Goal: Task Accomplishment & Management: Manage account settings

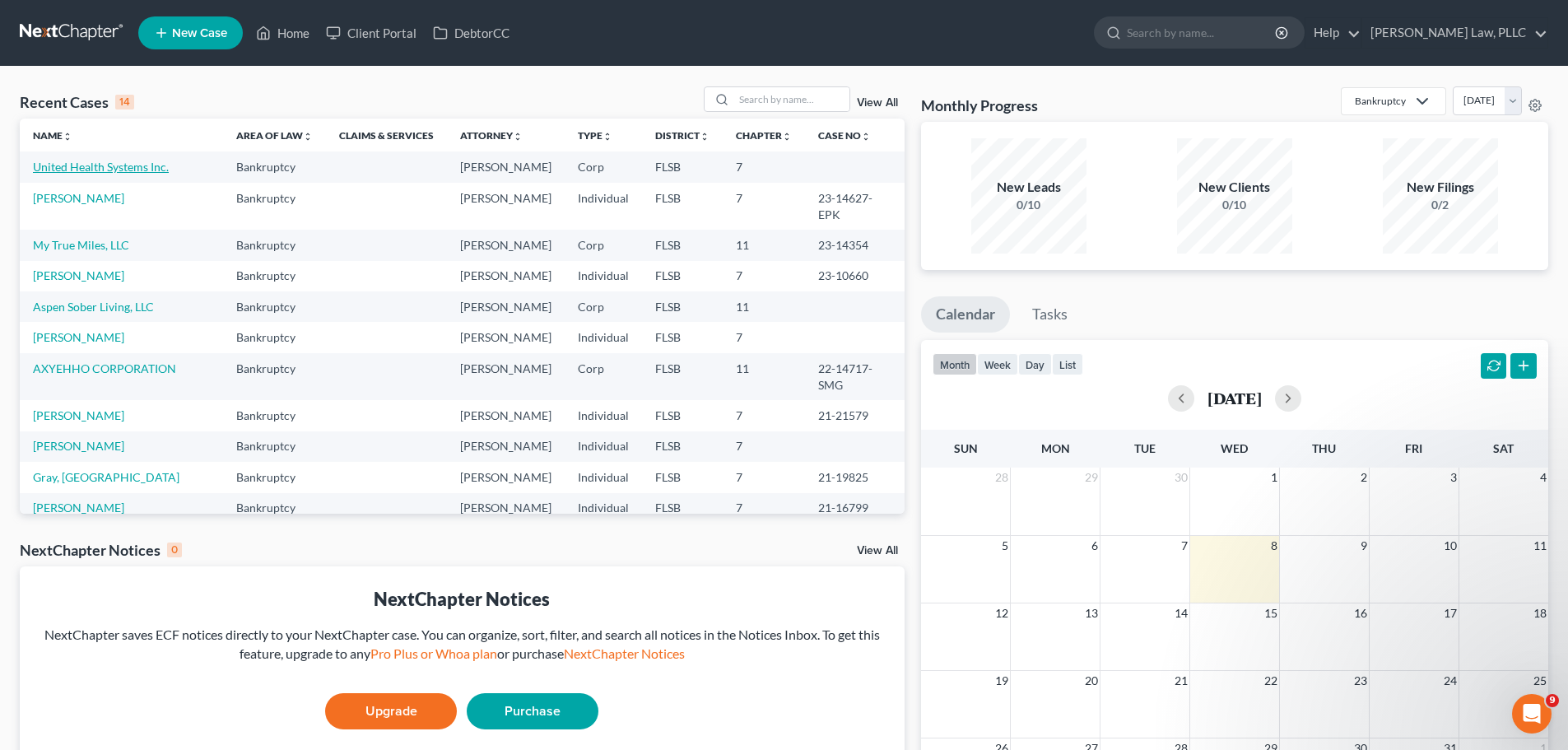
click at [130, 159] on link "United Health Systems Inc." at bounding box center [100, 166] width 136 height 14
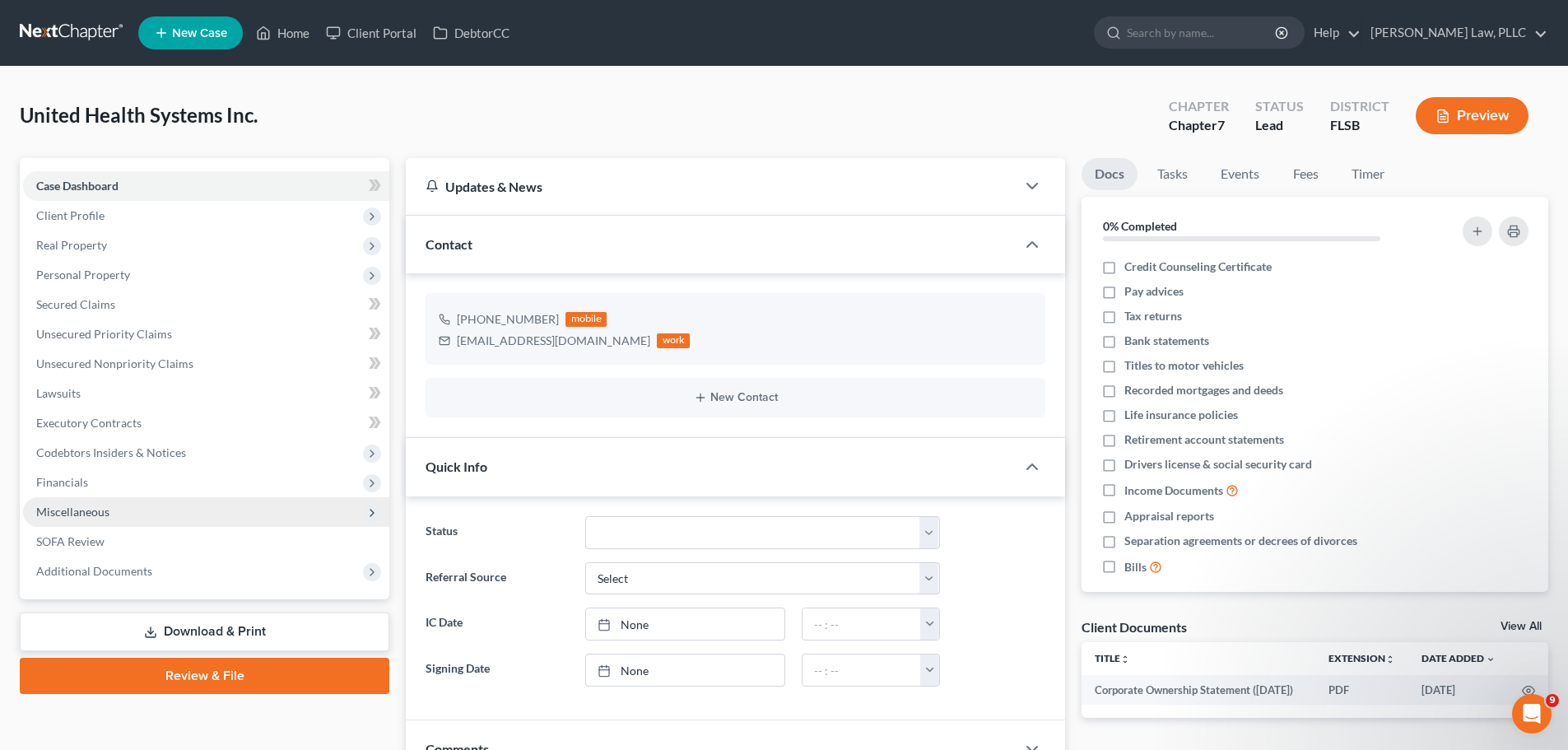
click at [109, 498] on span "Miscellaneous" at bounding box center [206, 512] width 366 height 30
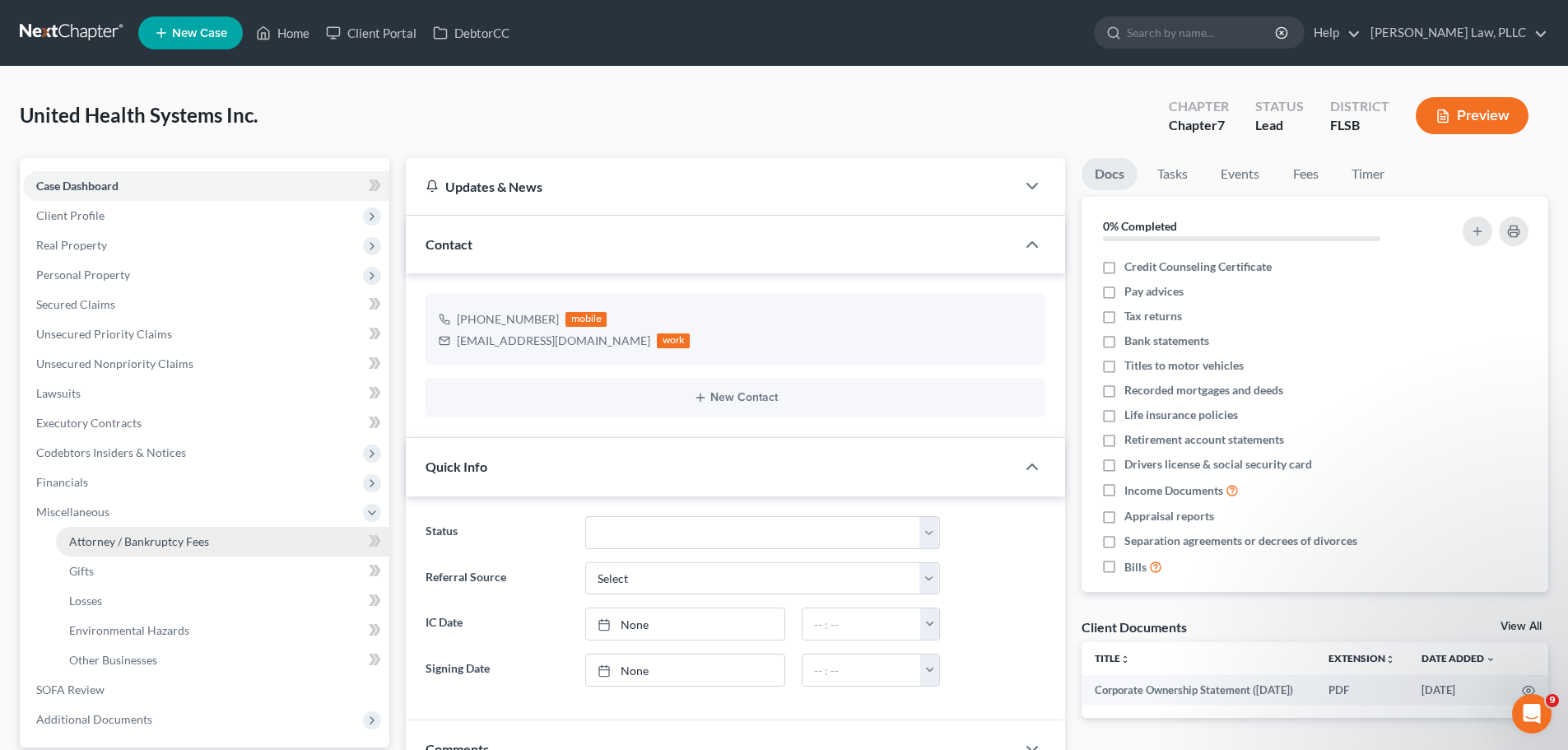
click at [112, 541] on span "Attorney / Bankruptcy Fees" at bounding box center [138, 541] width 140 height 14
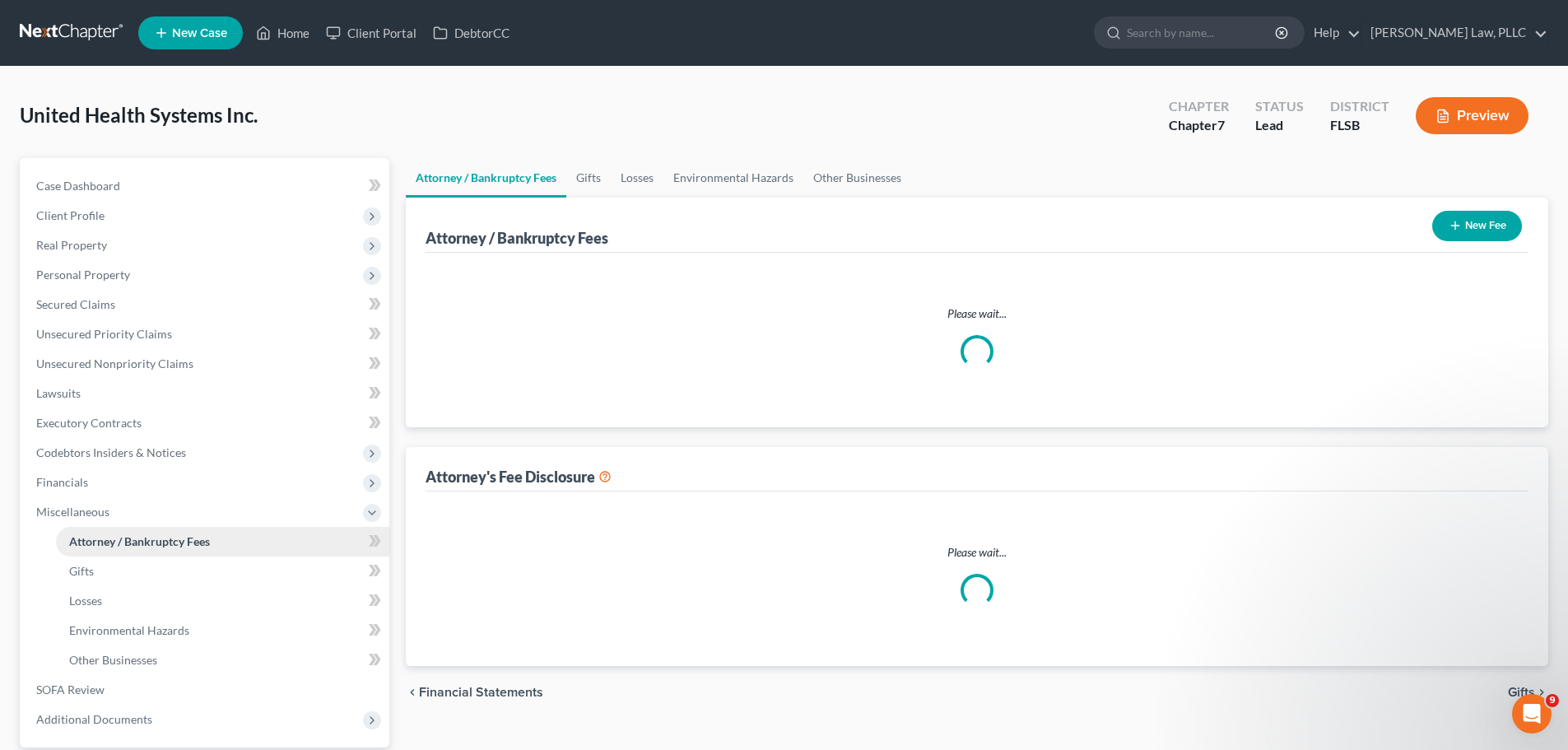
select select "2"
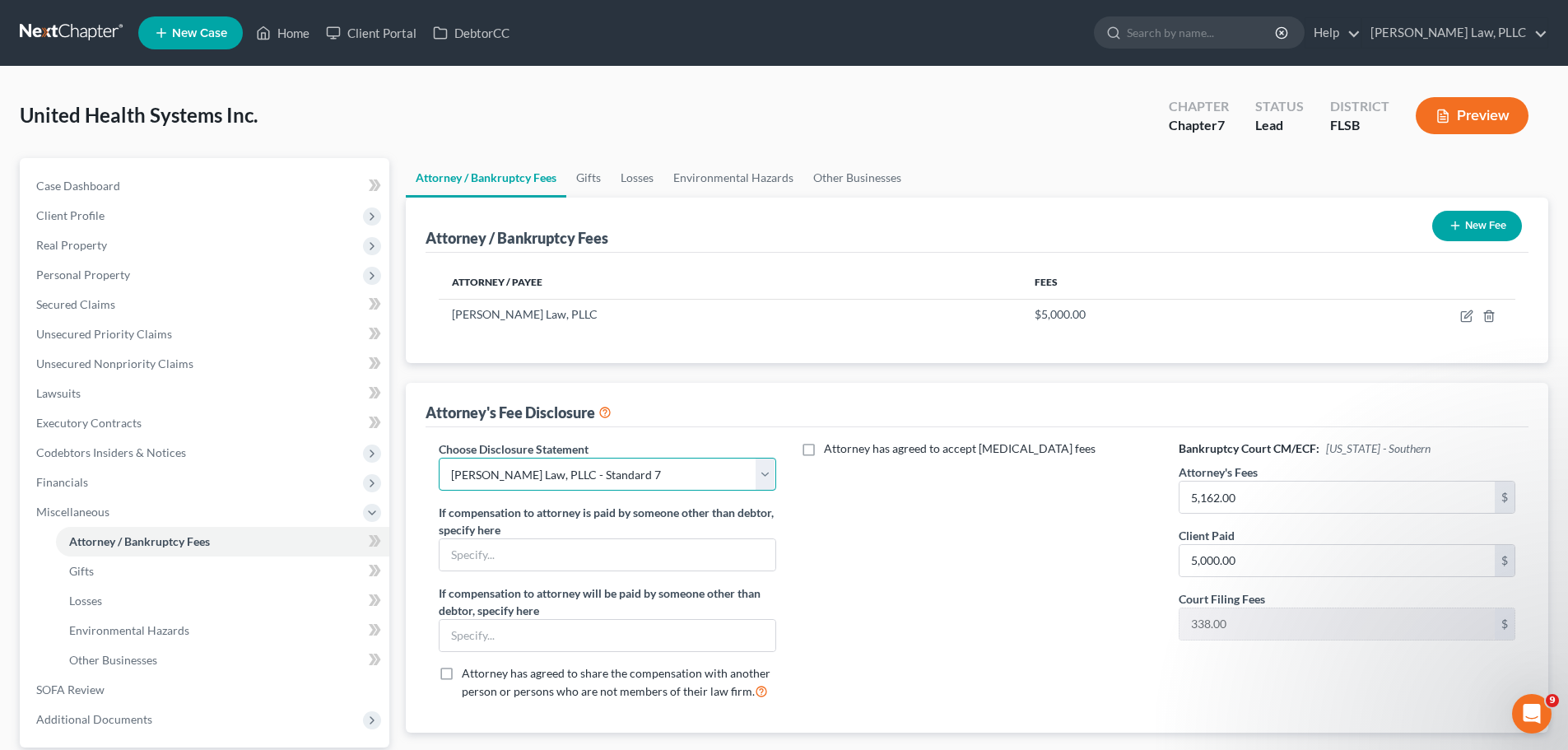
click at [763, 473] on select "Select Bifurcated 7 Chapter 11 - hourly Breuer Law, PLLC - Standard 7" at bounding box center [607, 473] width 336 height 33
click at [439, 458] on select "Select Bifurcated 7 Chapter 11 - hourly Breuer Law, PLLC - Standard 7" at bounding box center [607, 473] width 336 height 33
click at [765, 476] on select "Select Bifurcated 7 Chapter 11 - hourly Breuer Law, PLLC - Standard 7" at bounding box center [607, 473] width 336 height 33
select select "2"
click at [439, 458] on select "Select Bifurcated 7 Chapter 11 - hourly Breuer Law, PLLC - Standard 7" at bounding box center [607, 473] width 336 height 33
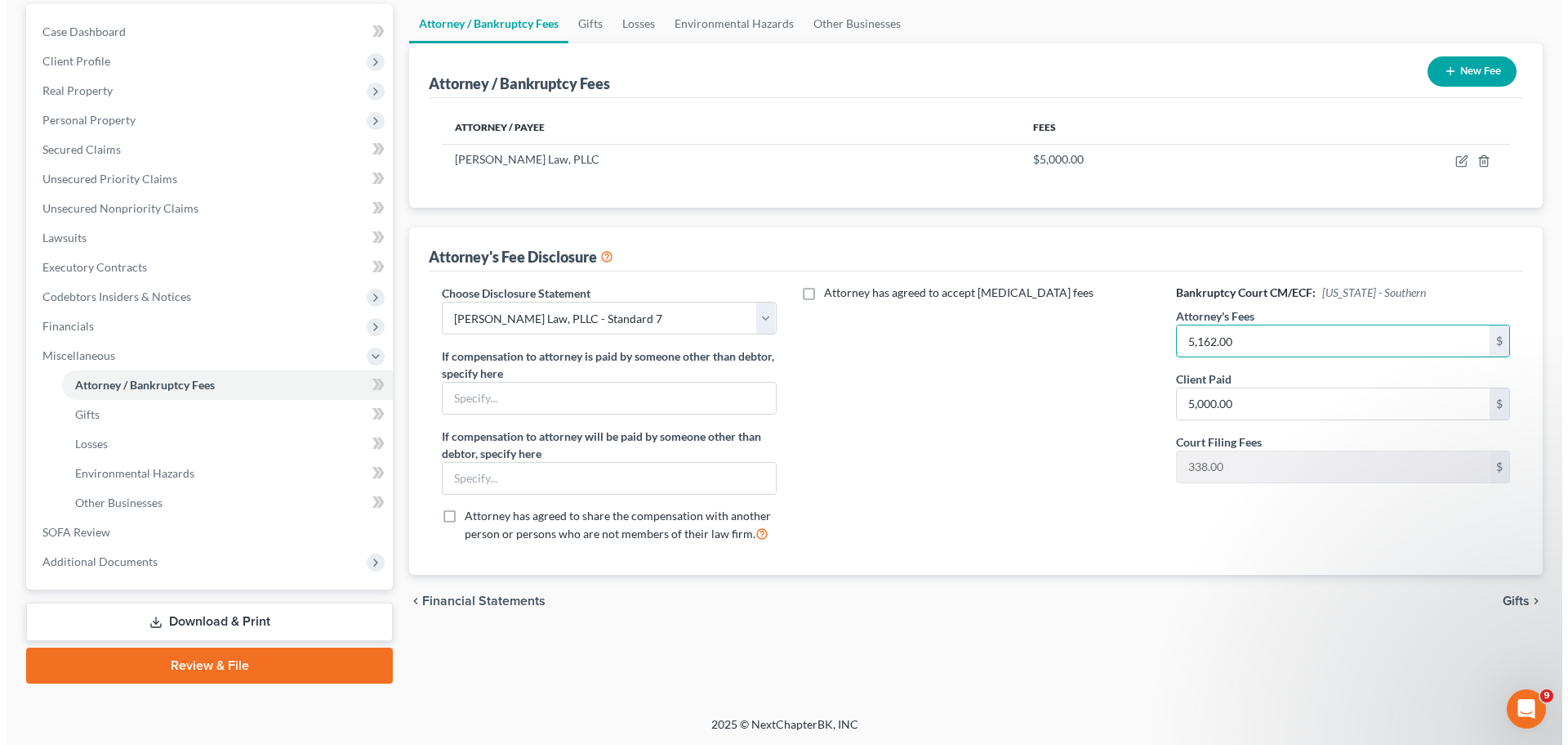
scroll to position [154, 0]
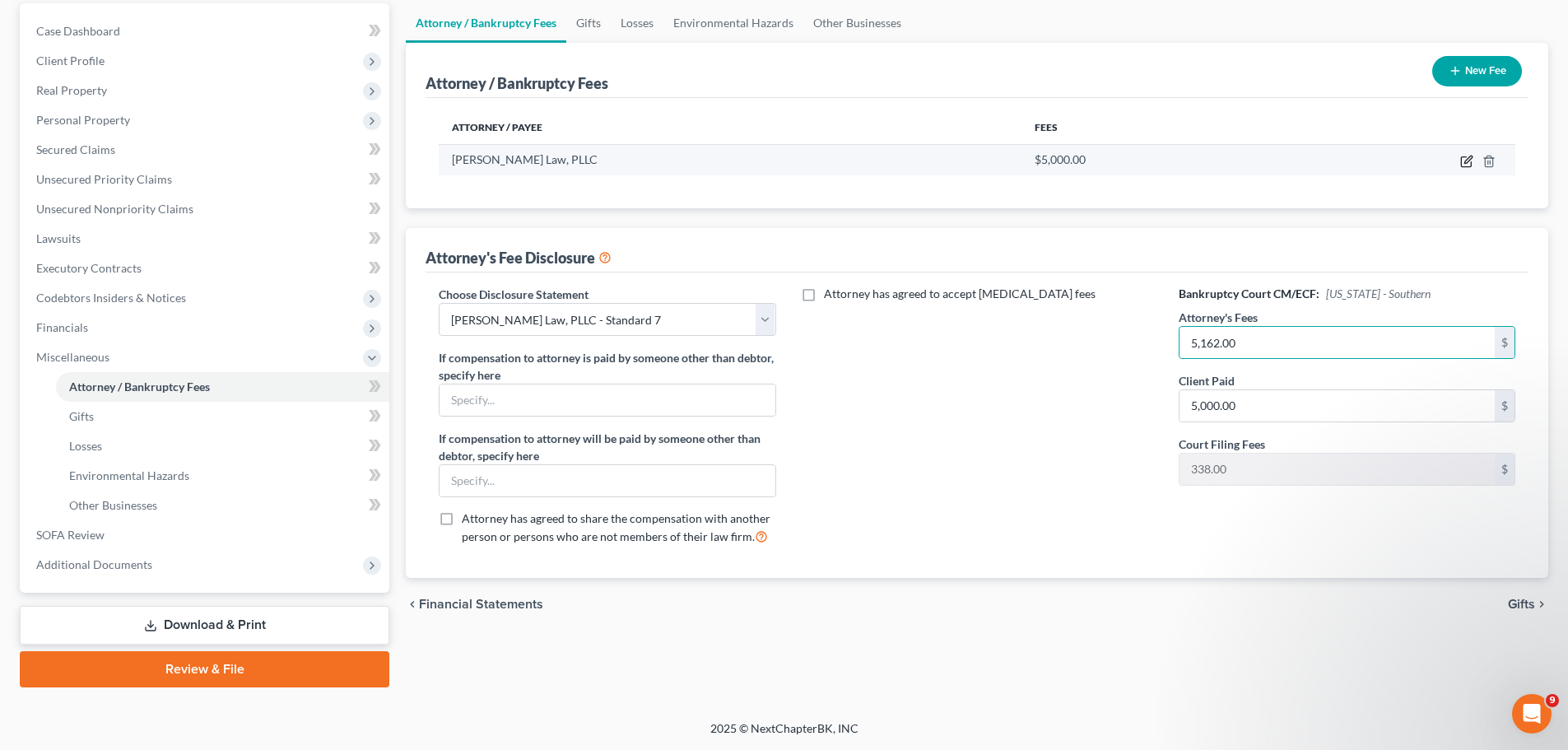
click at [1462, 159] on icon "button" at bounding box center [1466, 162] width 10 height 10
select select "9"
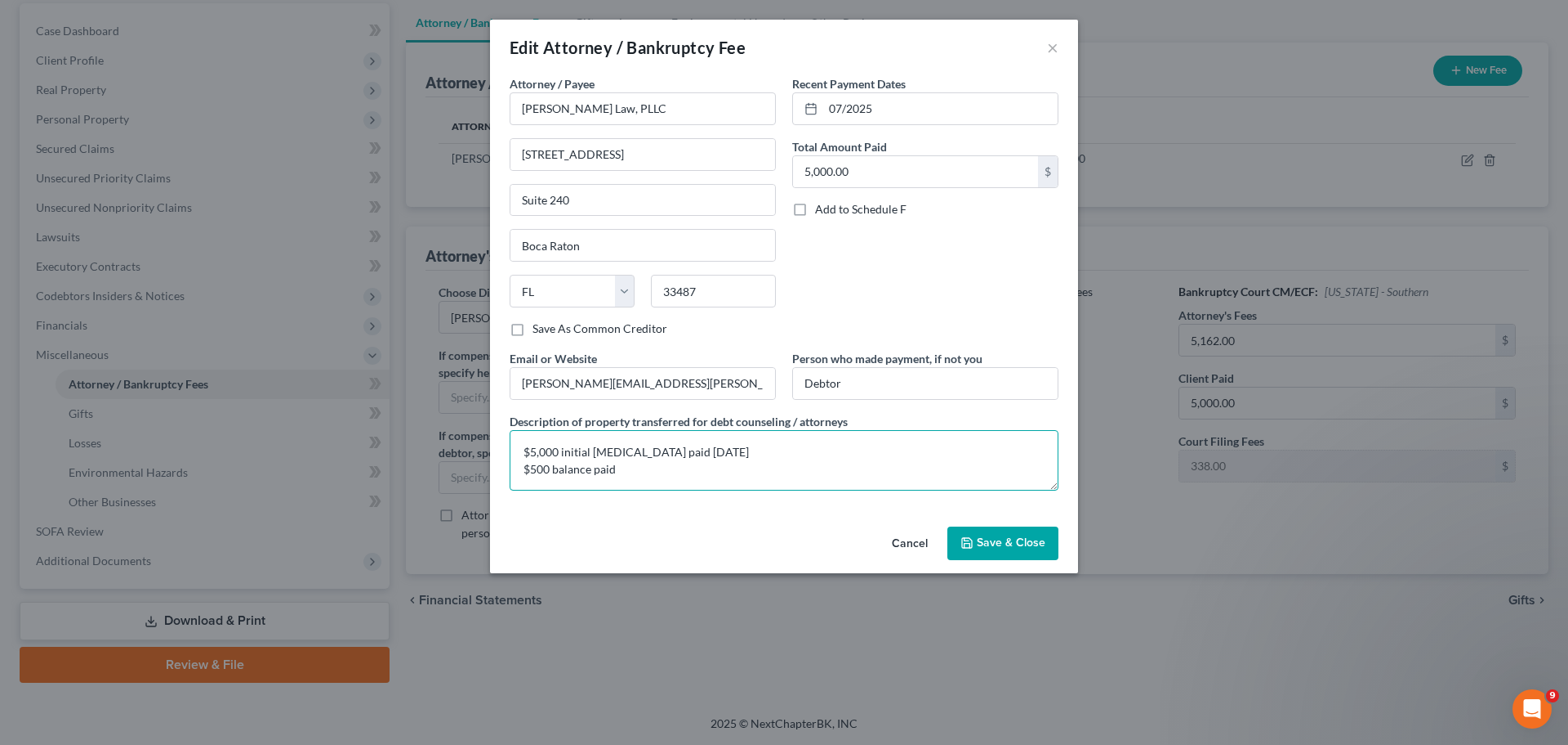
click at [737, 455] on textarea "$5,000 initial retainer paid July 29, 2025 $500 balance paid" at bounding box center [784, 459] width 549 height 60
click at [657, 453] on textarea "$5,000 initial retainer paid July 29, 2025 $500 balance paid" at bounding box center [784, 459] width 549 height 60
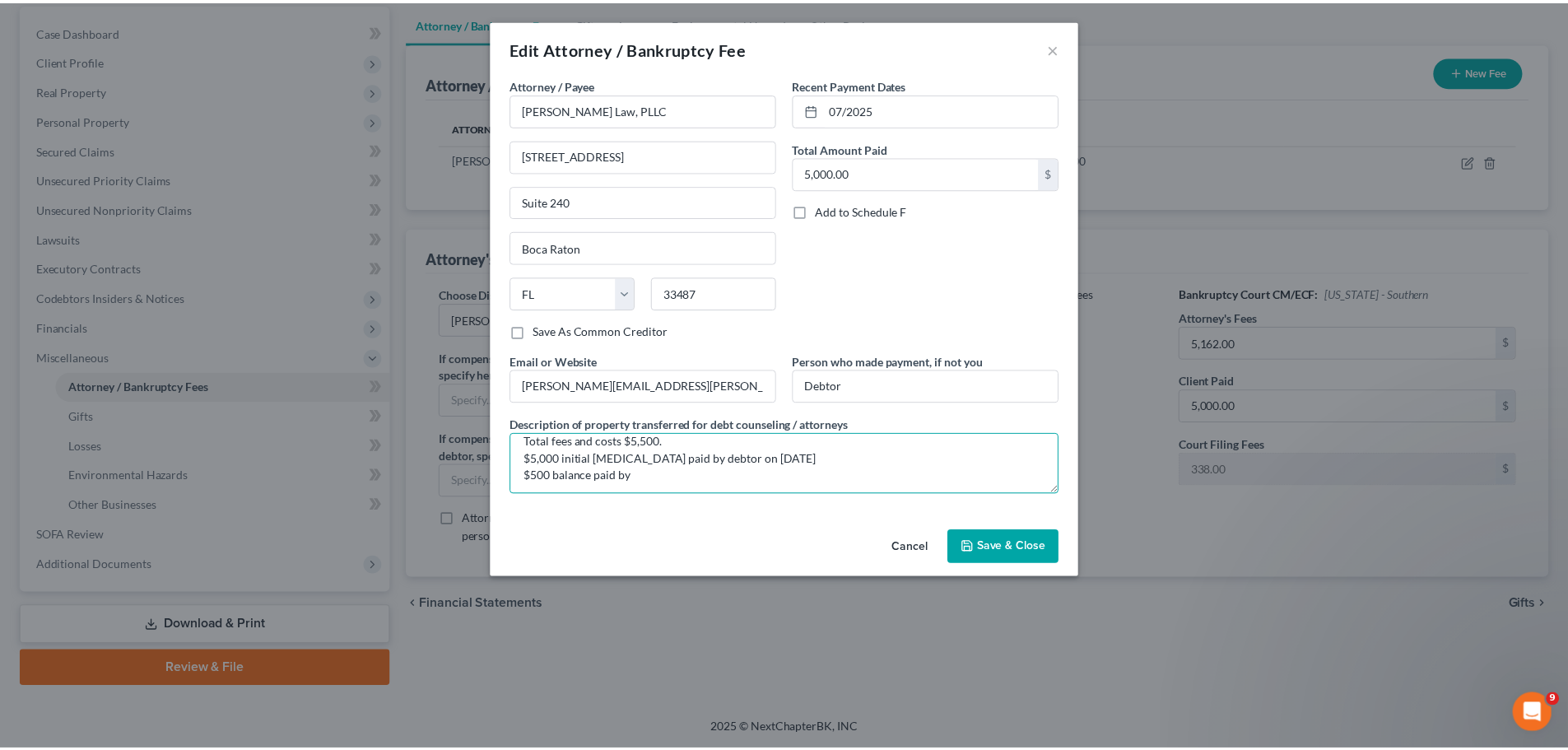
scroll to position [17, 0]
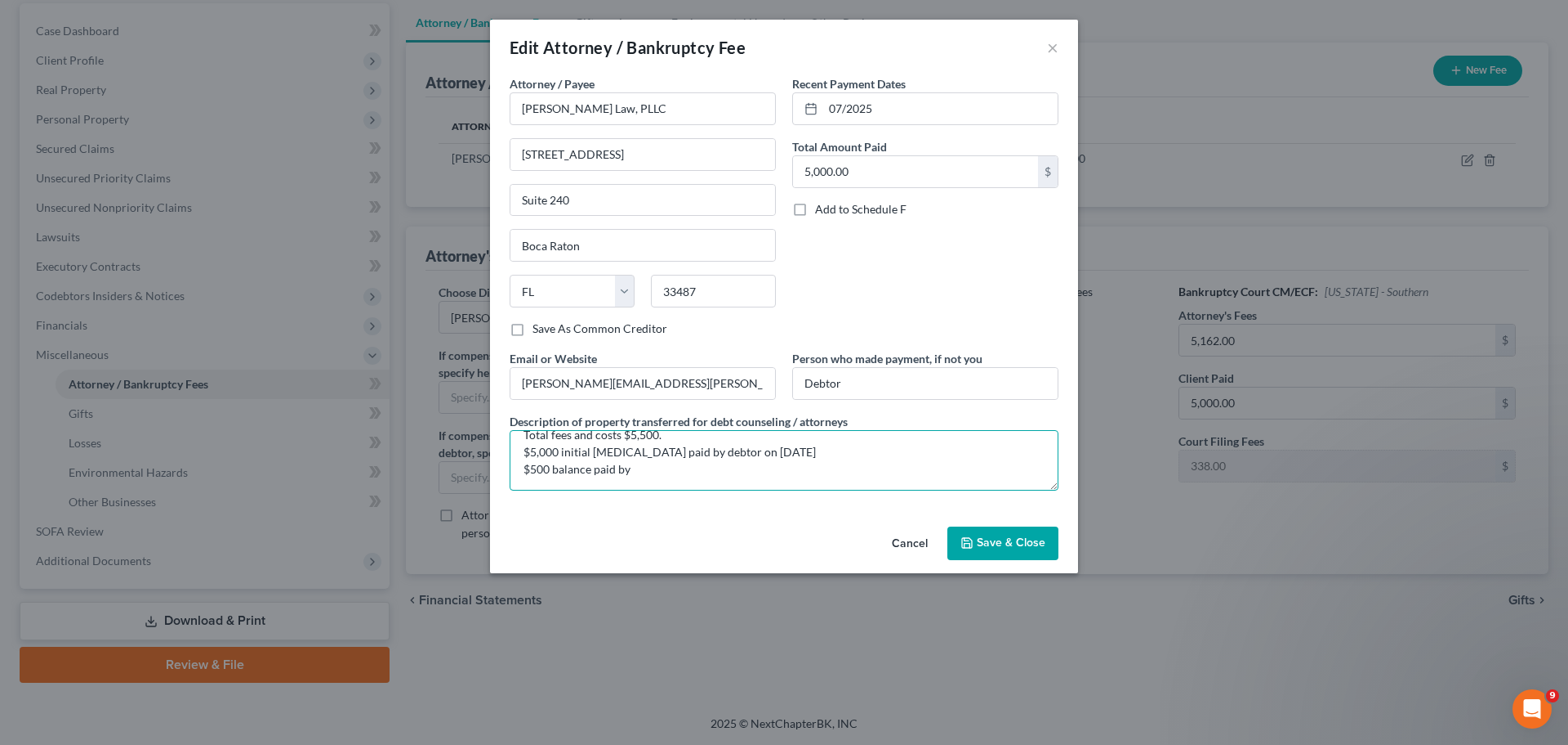
click at [670, 472] on textarea "Total fees and costs $5,500. $5,000 initial retainer paid by debtor on July 29,…" at bounding box center [784, 459] width 549 height 60
type textarea "Total fees and costs $5,500. $5,000 initial retainer paid by debtor on July 29,…"
click at [1016, 544] on span "Save & Close" at bounding box center [1010, 543] width 68 height 14
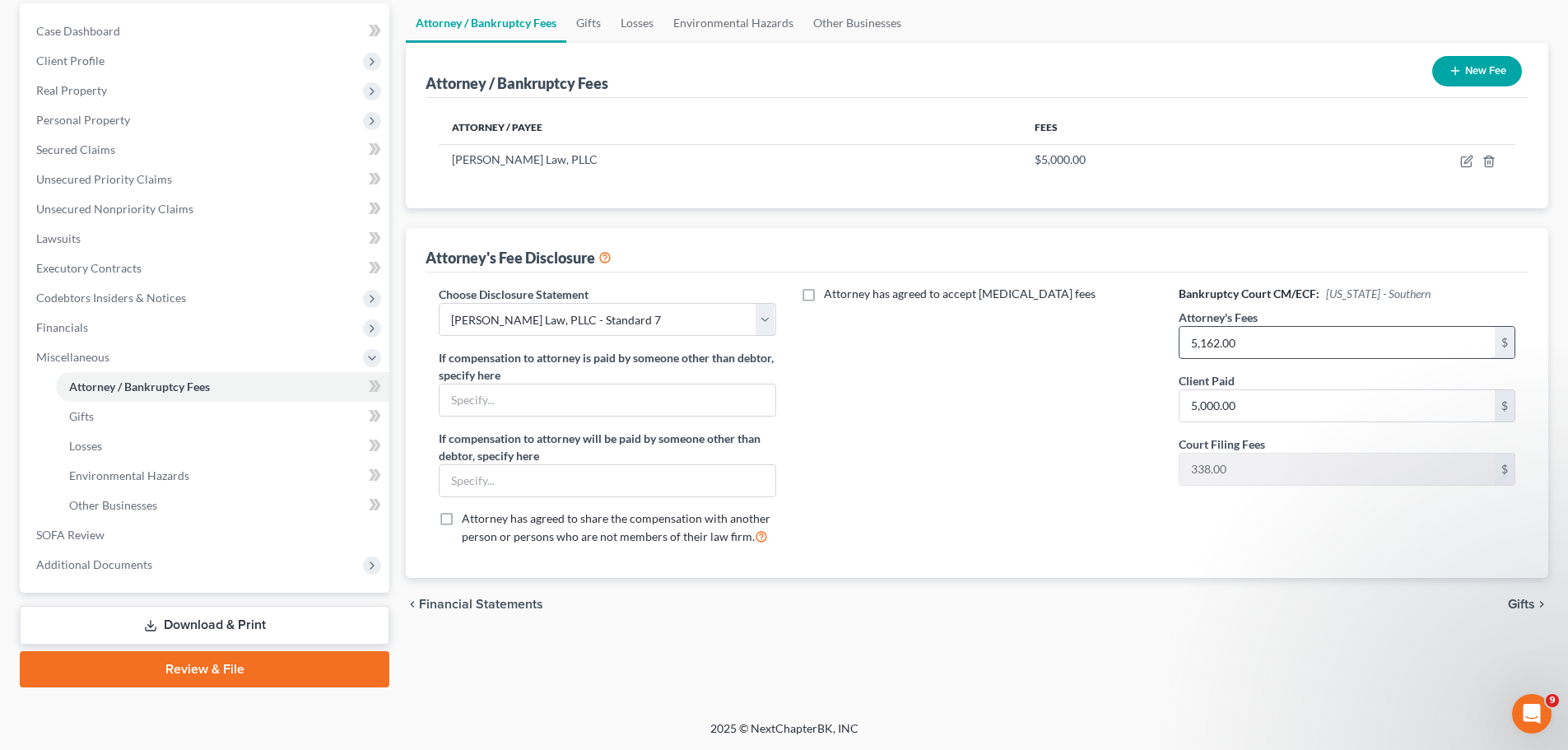
click at [1202, 341] on input "5,162.00" at bounding box center [1337, 341] width 315 height 31
type input "5,000"
click at [527, 396] on input "text" at bounding box center [607, 399] width 335 height 31
type input "$500 paid by Mitsy Anglin"
click at [1520, 603] on span "Gifts" at bounding box center [1521, 604] width 27 height 13
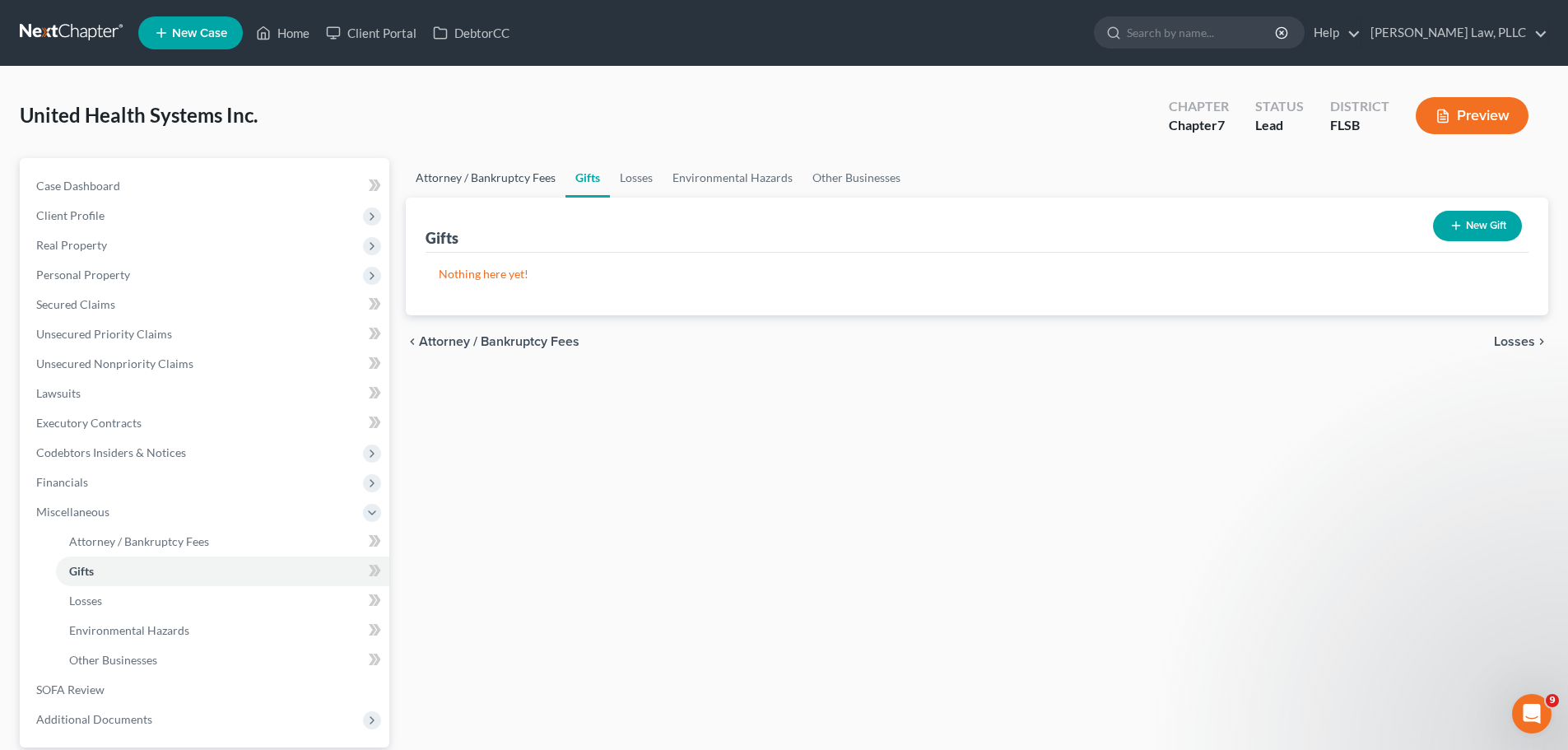
click at [474, 179] on link "Attorney / Bankruptcy Fees" at bounding box center [486, 178] width 159 height 40
select select "2"
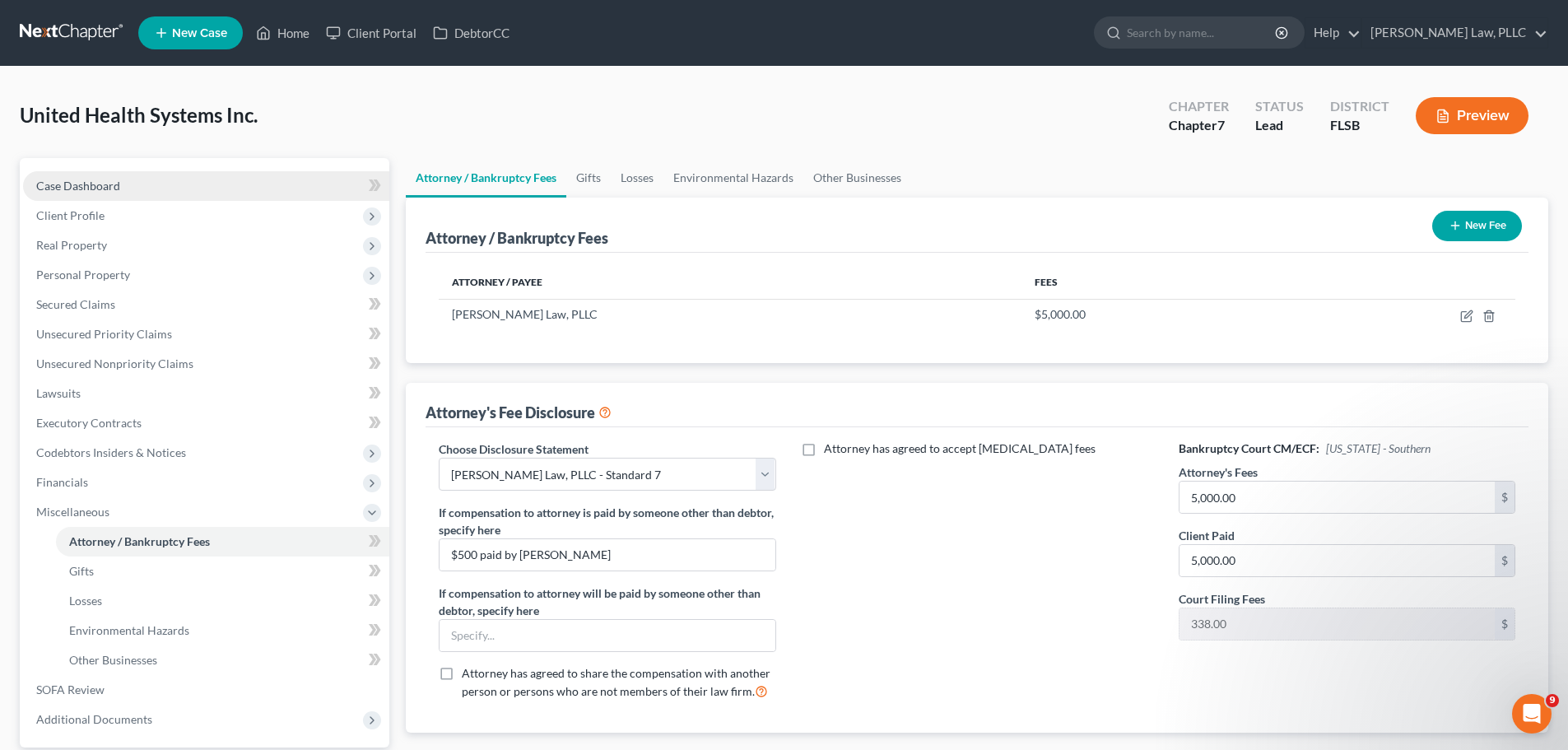
click at [137, 179] on link "Case Dashboard" at bounding box center [206, 186] width 366 height 30
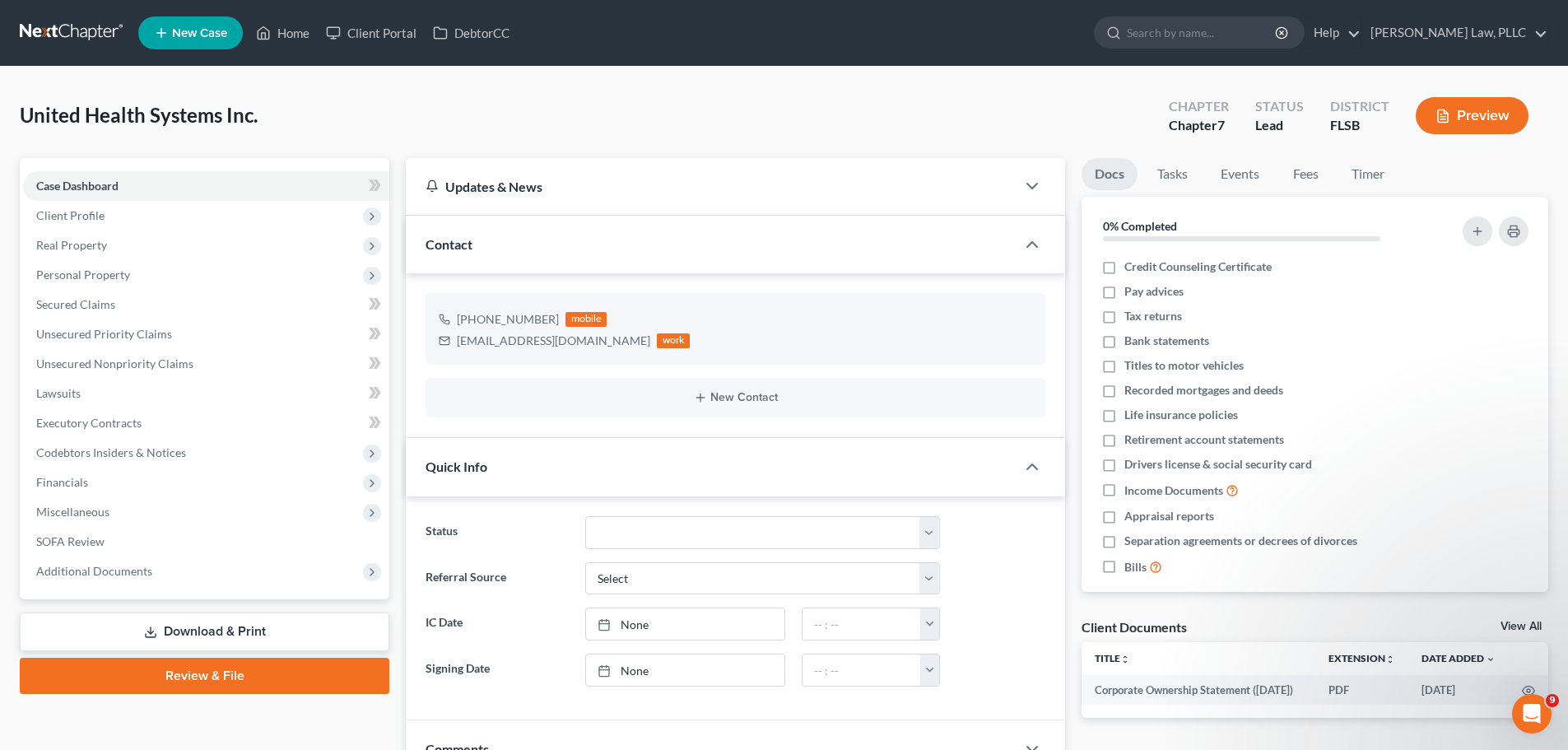
click at [199, 629] on link "Download & Print" at bounding box center [204, 632] width 369 height 39
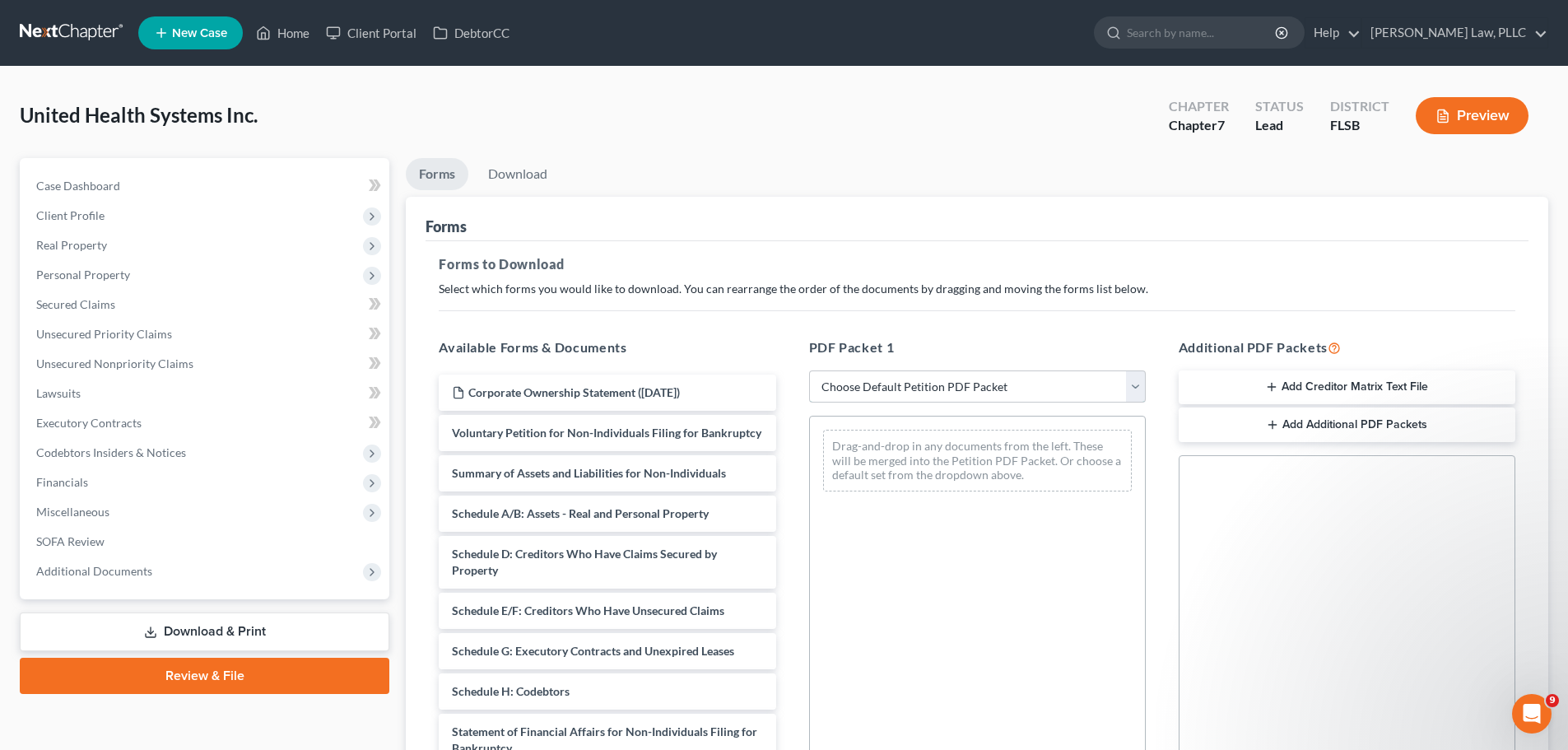
click at [972, 398] on select "Choose Default Petition PDF Packet Complete Bankruptcy Petition (all forms and …" at bounding box center [977, 386] width 336 height 33
select select "0"
click at [809, 370] on select "Choose Default Petition PDF Packet Complete Bankruptcy Petition (all forms and …" at bounding box center [977, 386] width 336 height 33
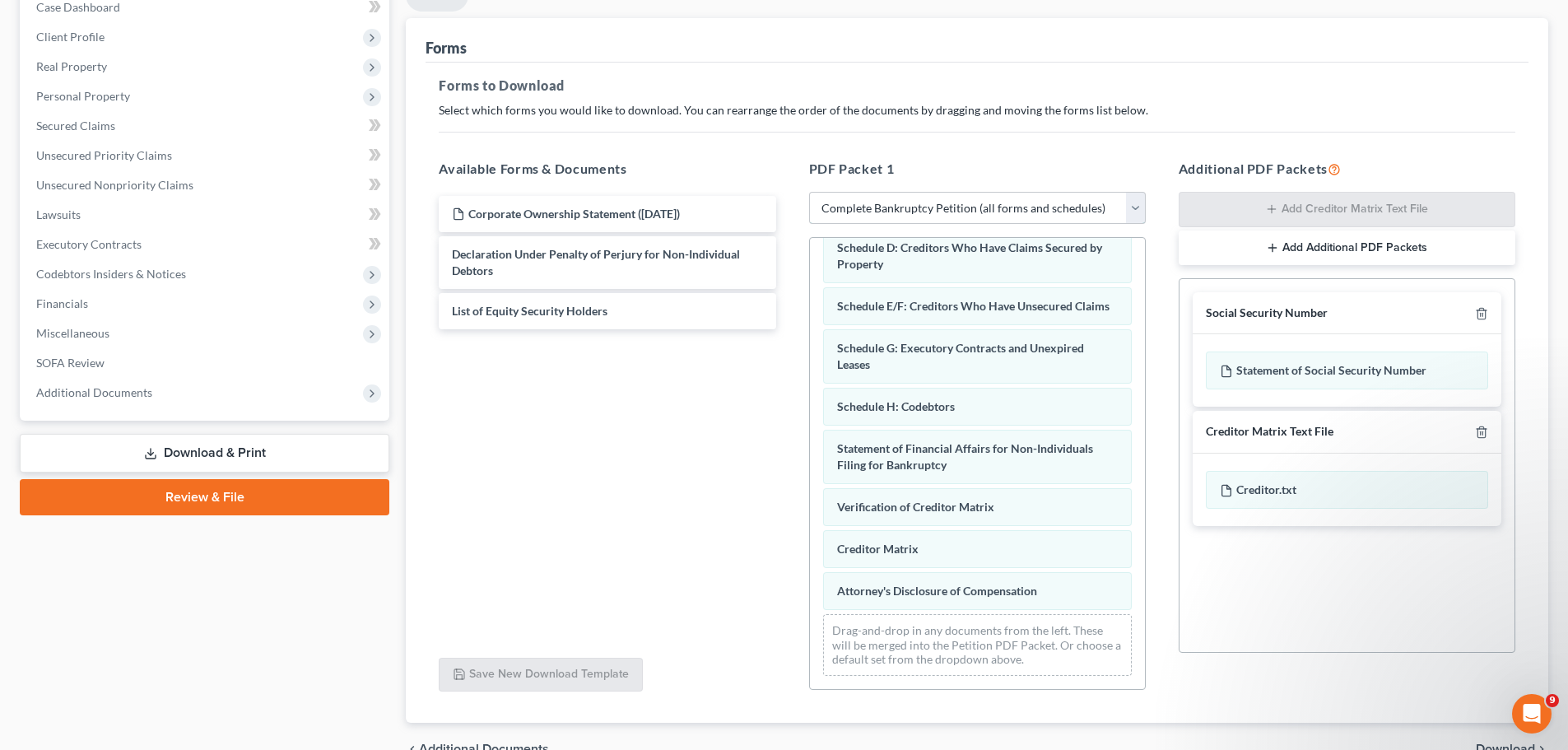
scroll to position [267, 0]
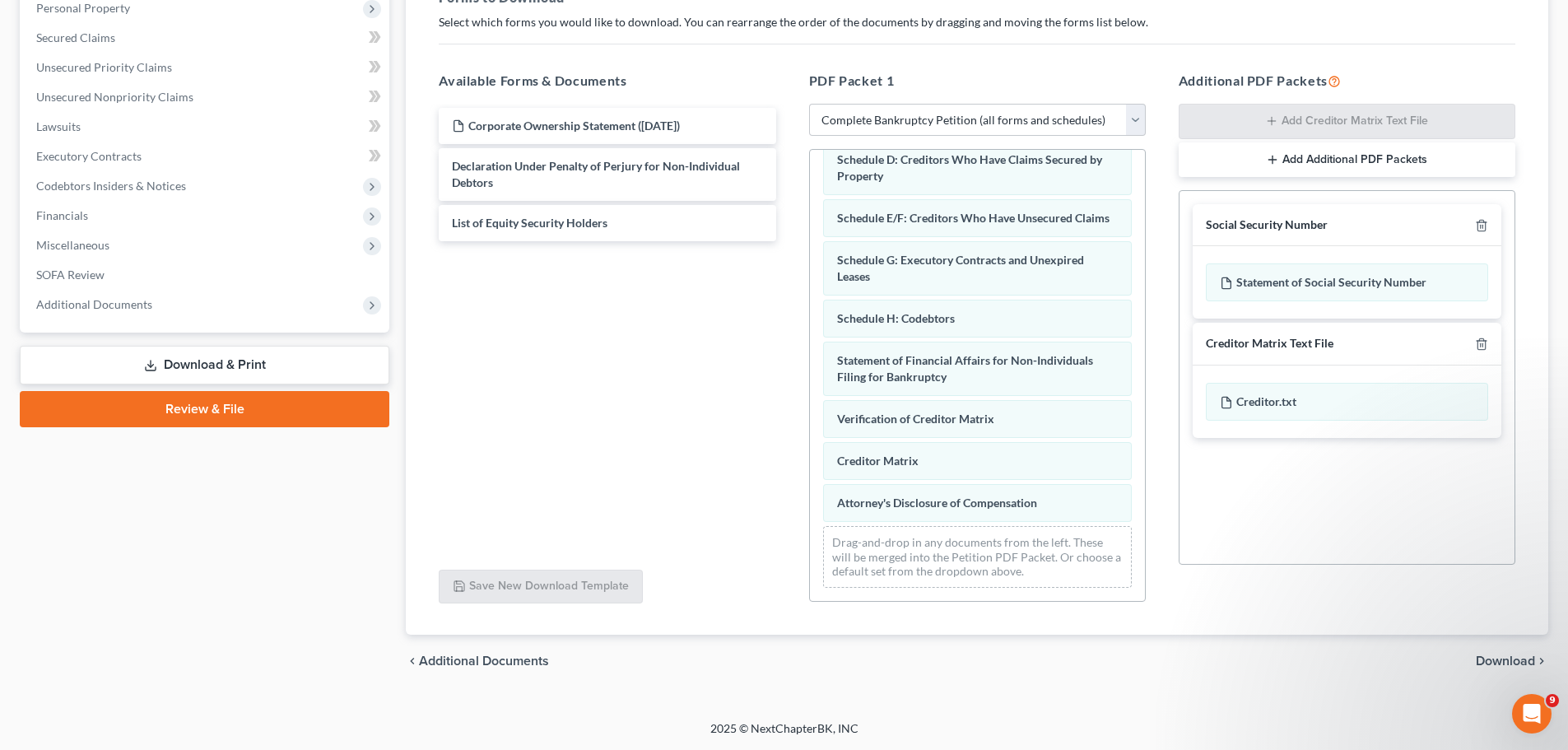
click at [1514, 660] on span "Download" at bounding box center [1505, 660] width 60 height 13
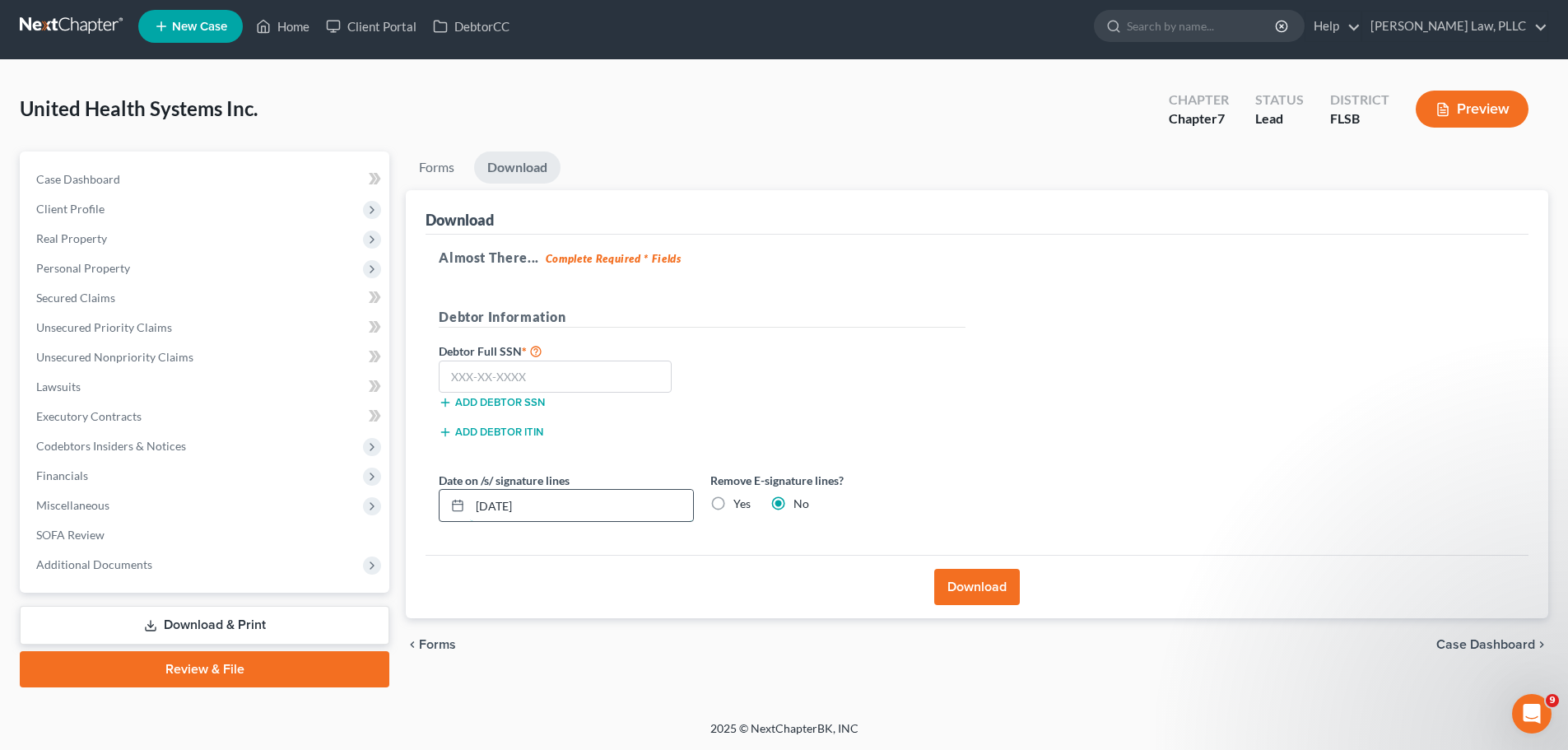
click at [506, 507] on input "10/08/2025" at bounding box center [581, 504] width 223 height 31
type input "10/09/2025"
click at [733, 502] on label "Yes" at bounding box center [741, 503] width 17 height 17
click at [740, 502] on input "Yes" at bounding box center [745, 500] width 11 height 11
radio input "true"
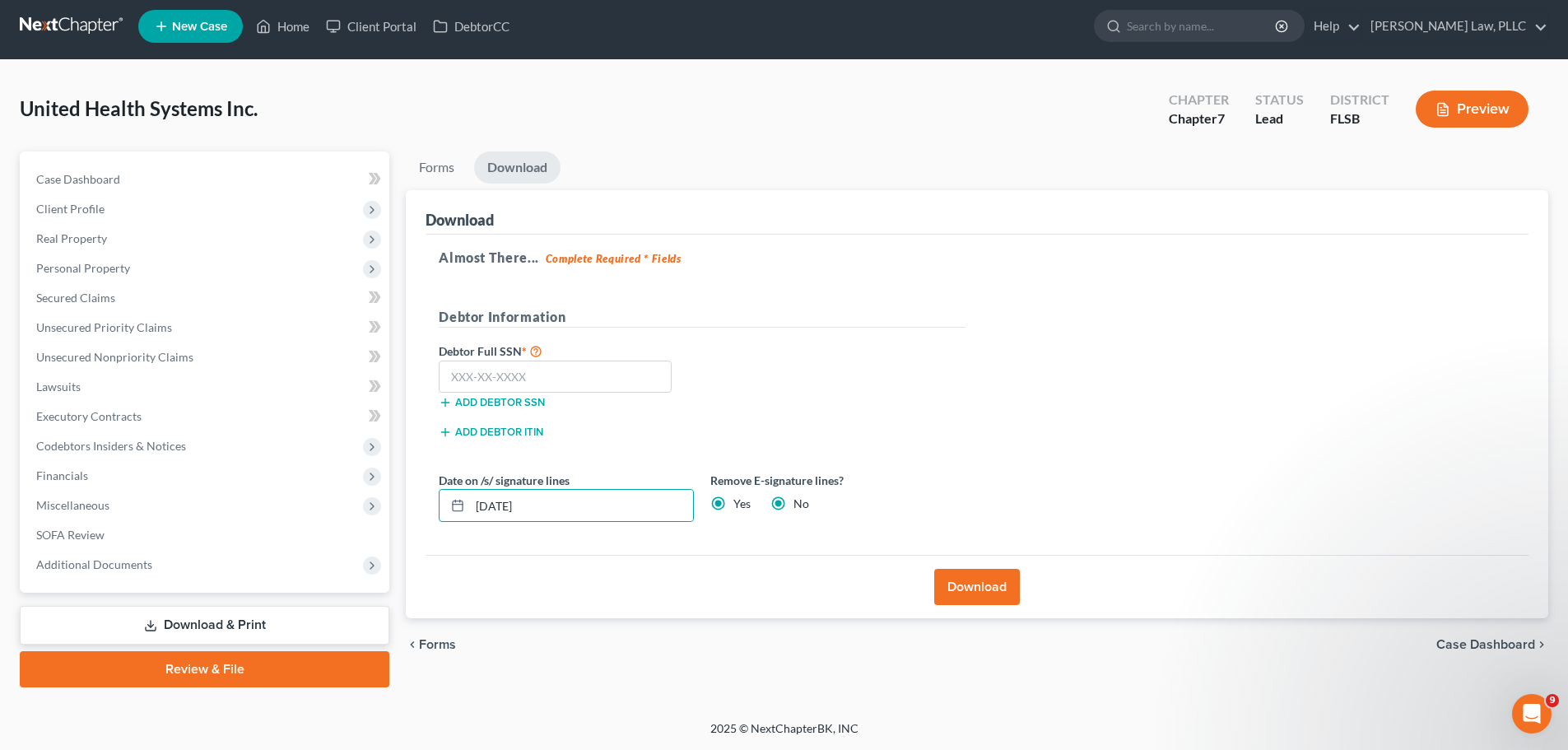
radio input "false"
click at [964, 588] on button "Download" at bounding box center [977, 587] width 86 height 36
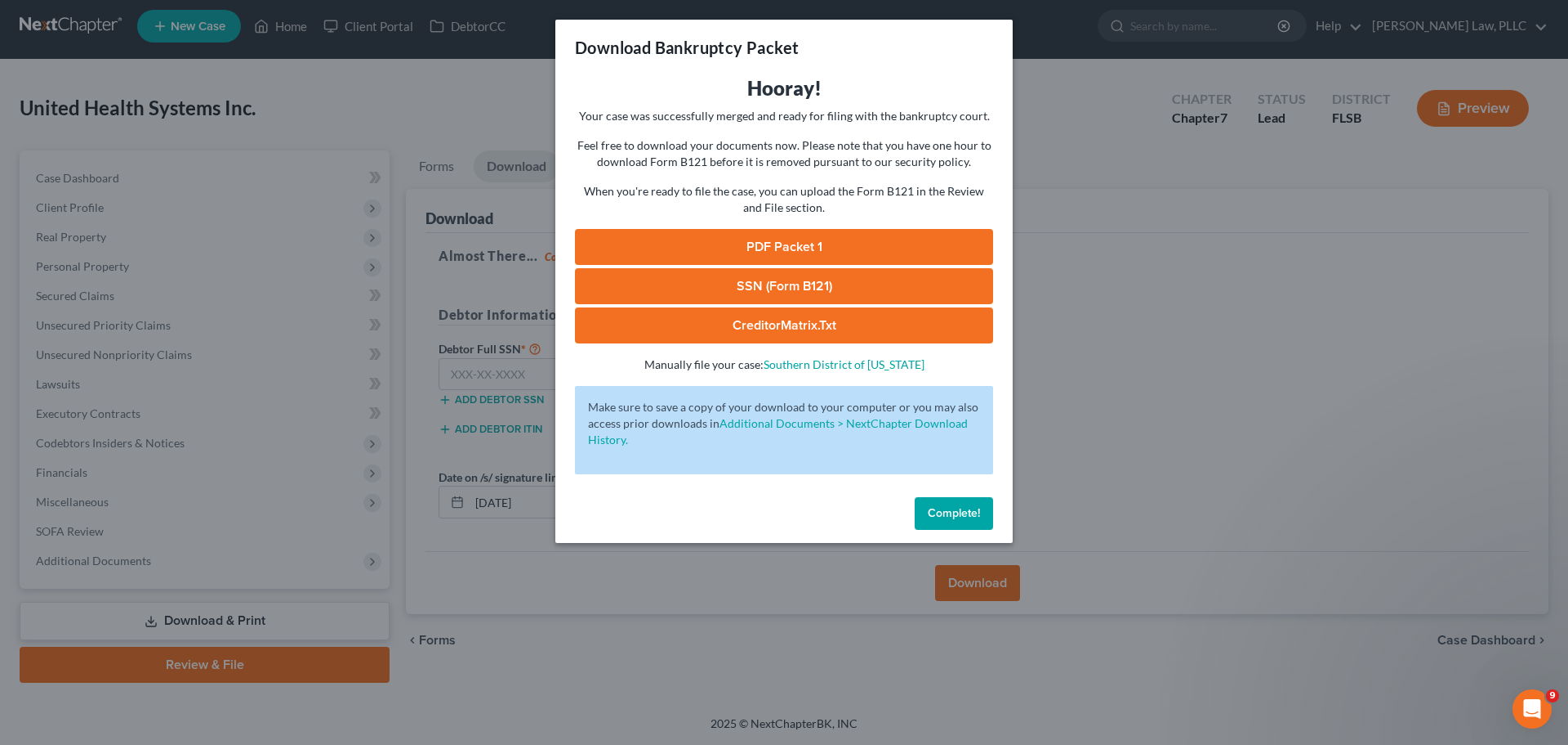
click at [796, 248] on link "PDF Packet 1" at bounding box center [784, 247] width 419 height 36
click at [959, 512] on span "Complete!" at bounding box center [954, 513] width 52 height 14
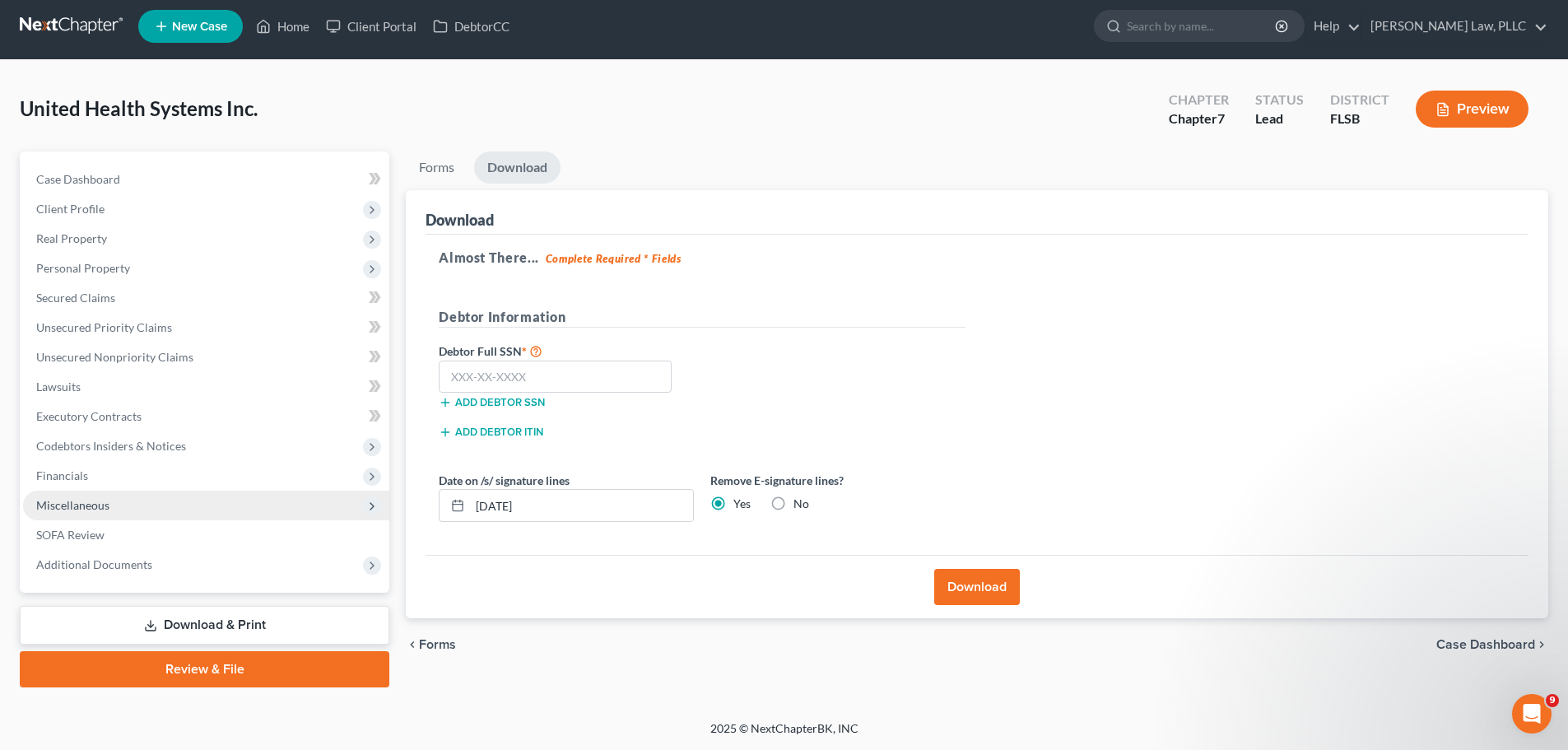
click at [102, 506] on span "Miscellaneous" at bounding box center [73, 505] width 74 height 14
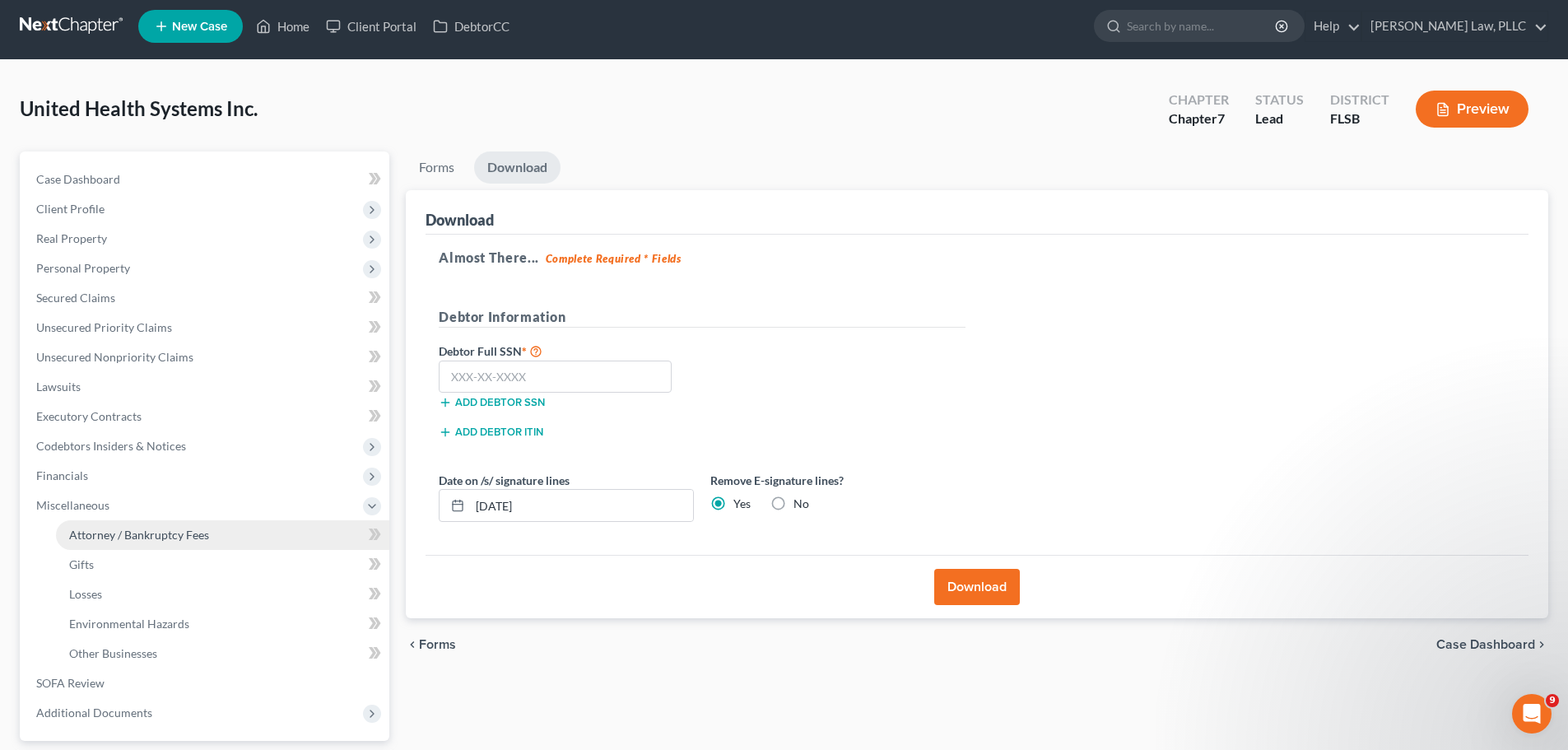
click at [121, 541] on link "Attorney / Bankruptcy Fees" at bounding box center [222, 535] width 333 height 30
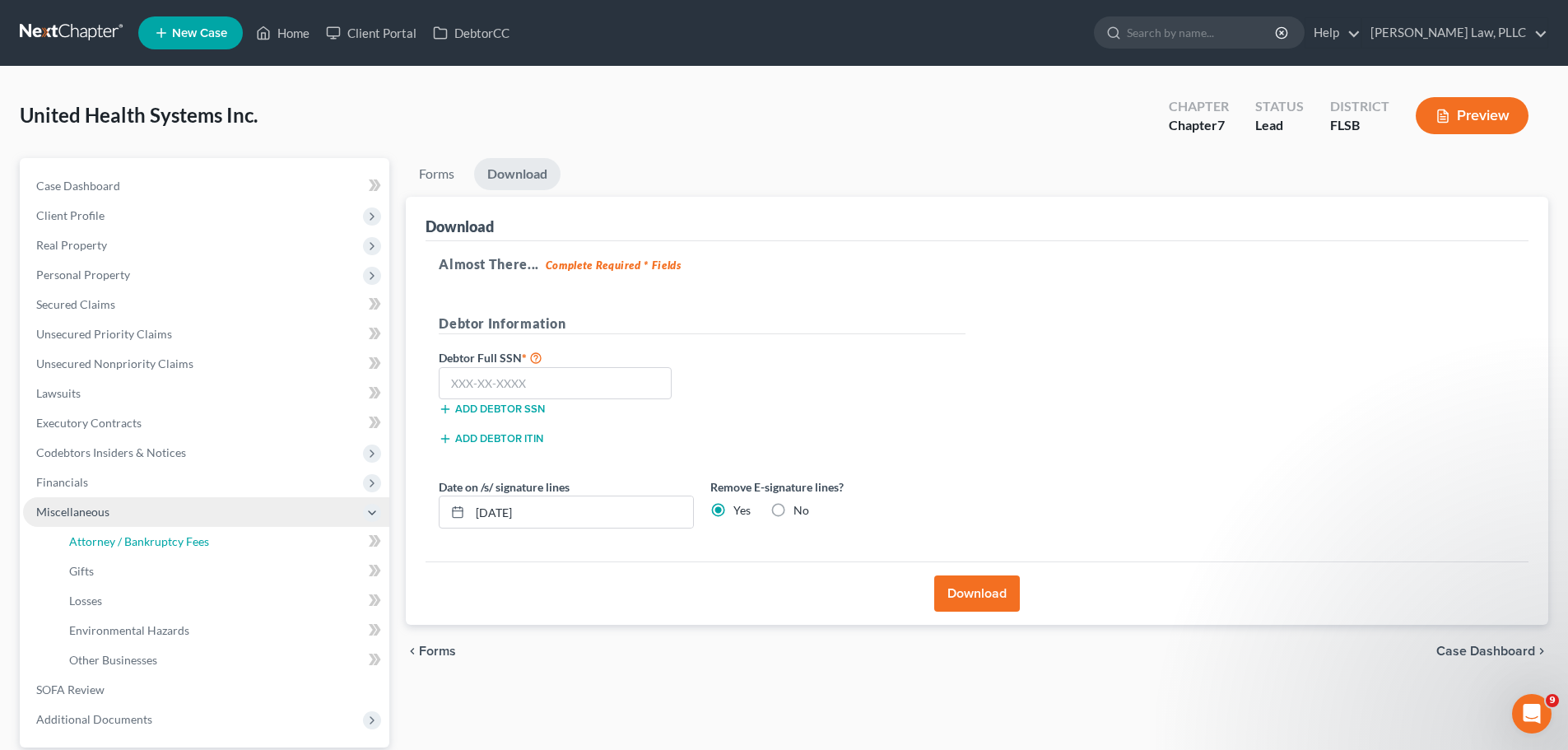
select select "2"
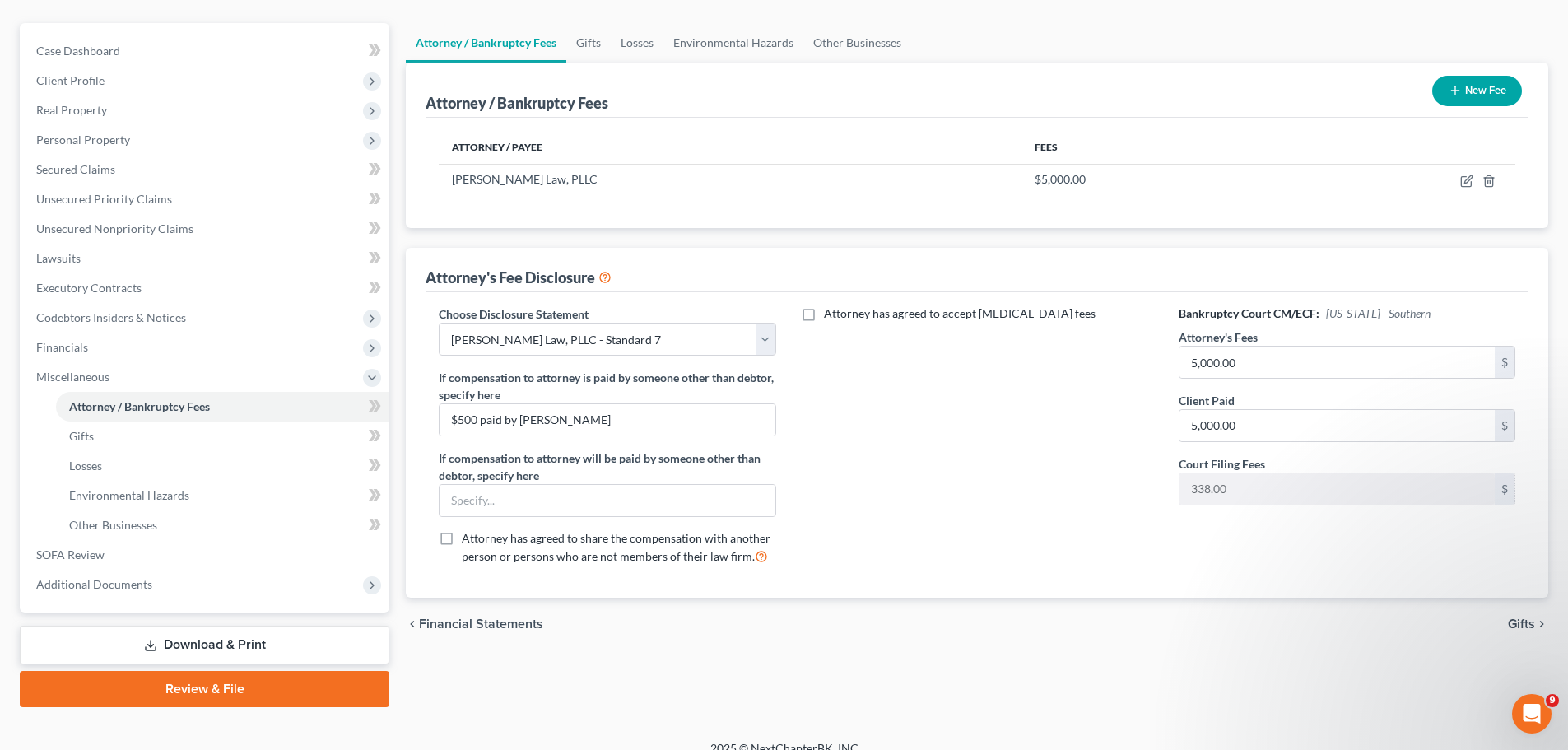
scroll to position [155, 0]
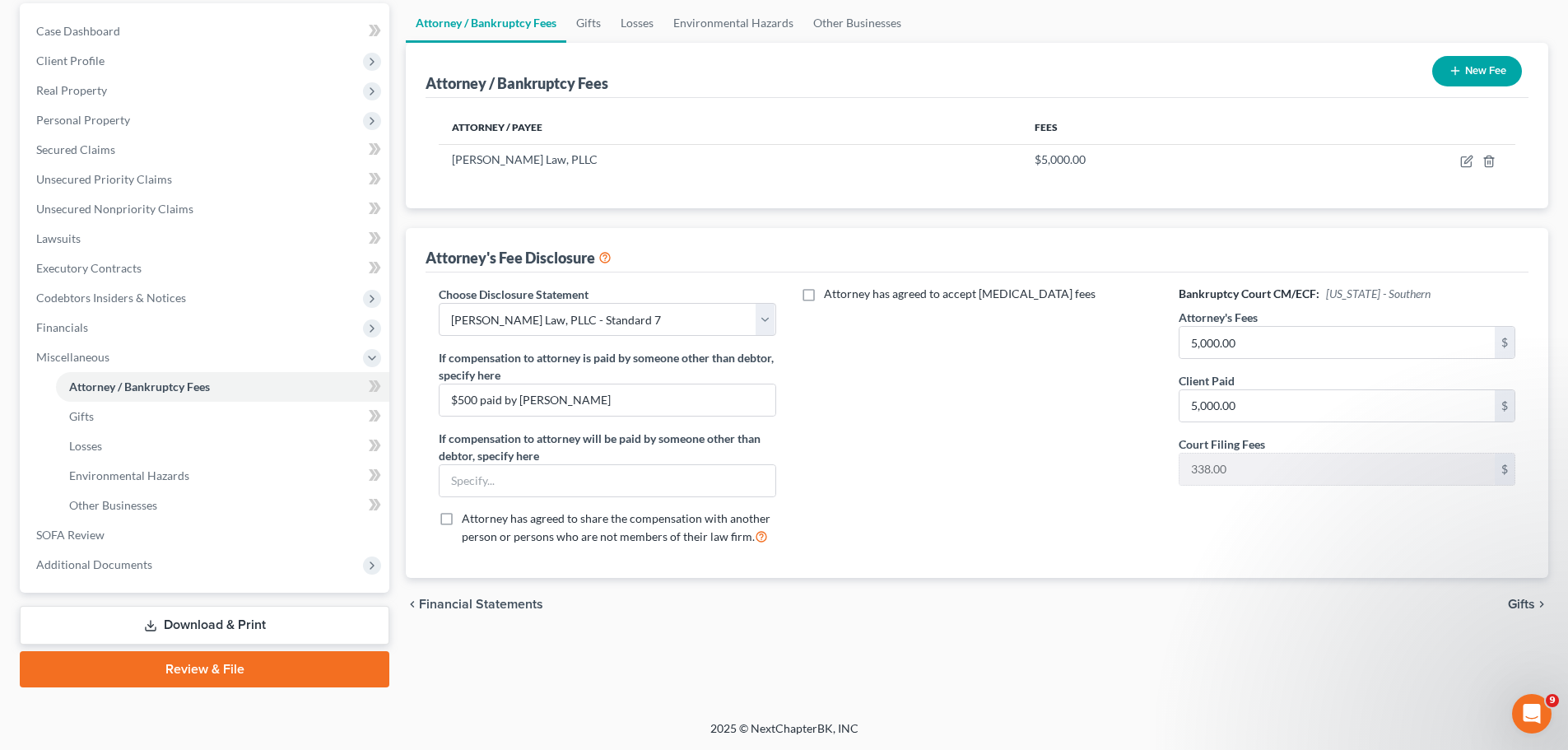
click at [462, 516] on label "Attorney has agreed to share the compensation with another person or persons wh…" at bounding box center [618, 528] width 313 height 36
click at [469, 516] on input "Attorney has agreed to share the compensation with another person or persons wh…" at bounding box center [474, 515] width 11 height 11
click at [462, 516] on label "Attorney has agreed to share the compensation with another person or persons wh…" at bounding box center [618, 528] width 313 height 36
click at [469, 516] on input "Attorney has agreed to share the compensation with another person or persons wh…" at bounding box center [474, 515] width 11 height 11
checkbox input "false"
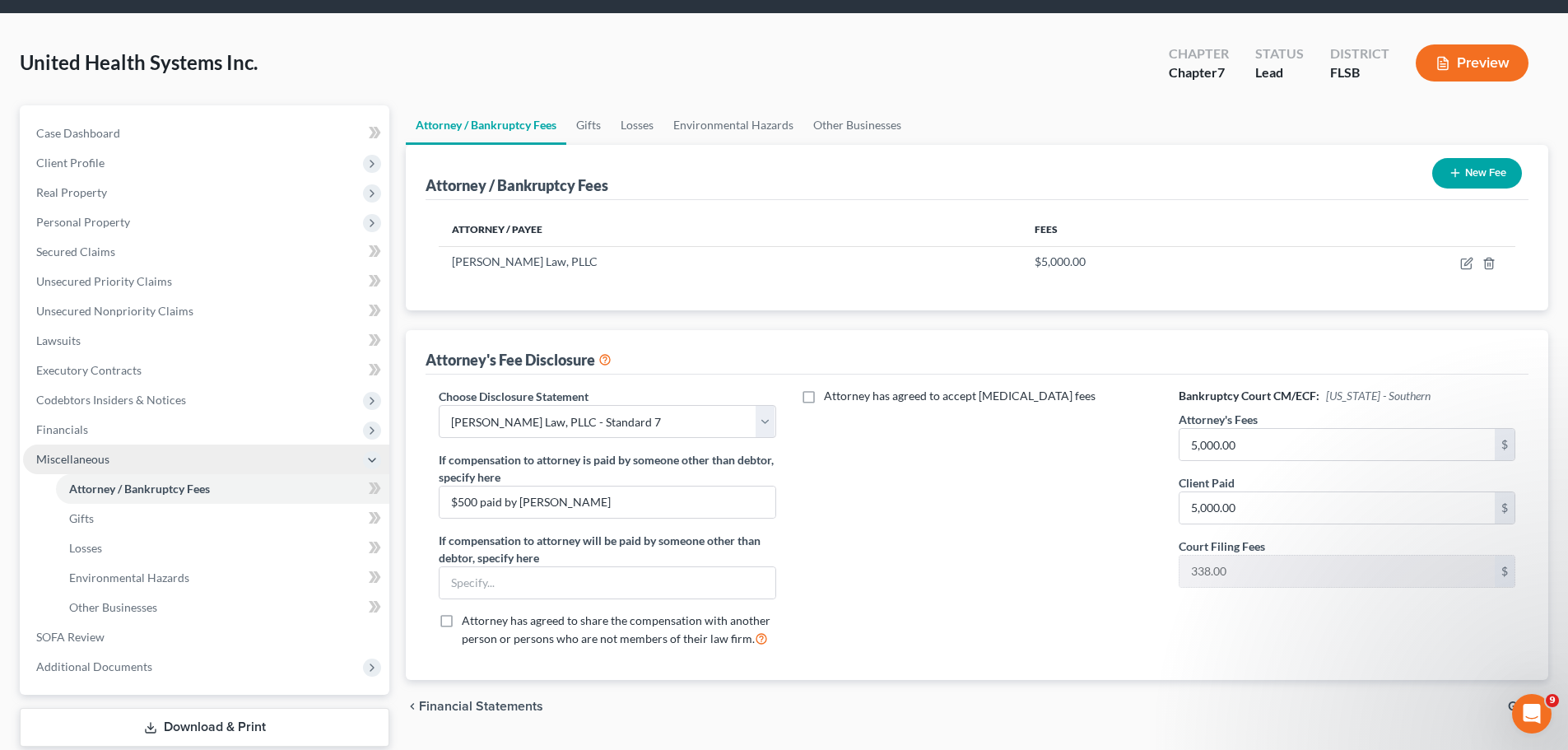
scroll to position [83, 0]
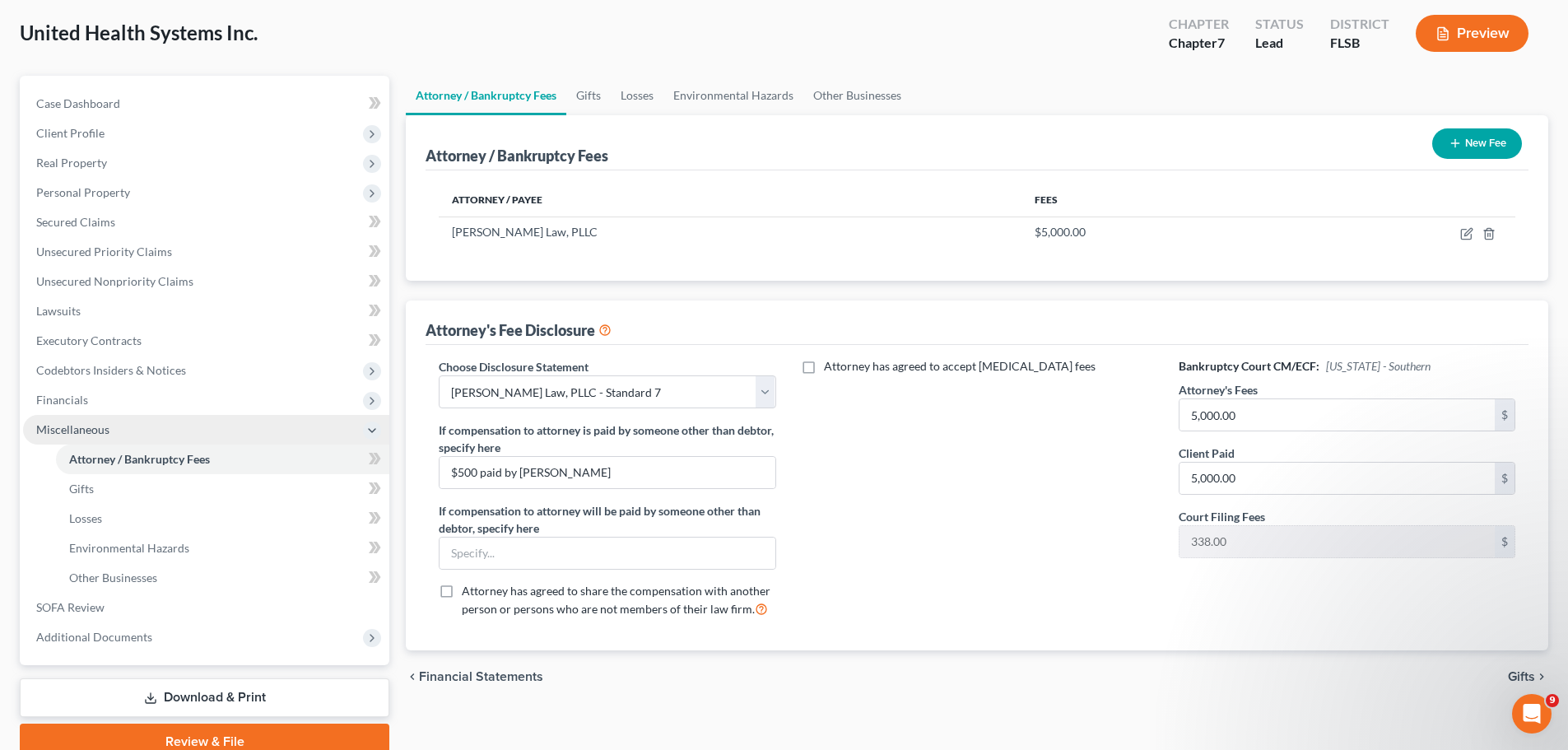
click at [79, 426] on span "Miscellaneous" at bounding box center [73, 429] width 74 height 14
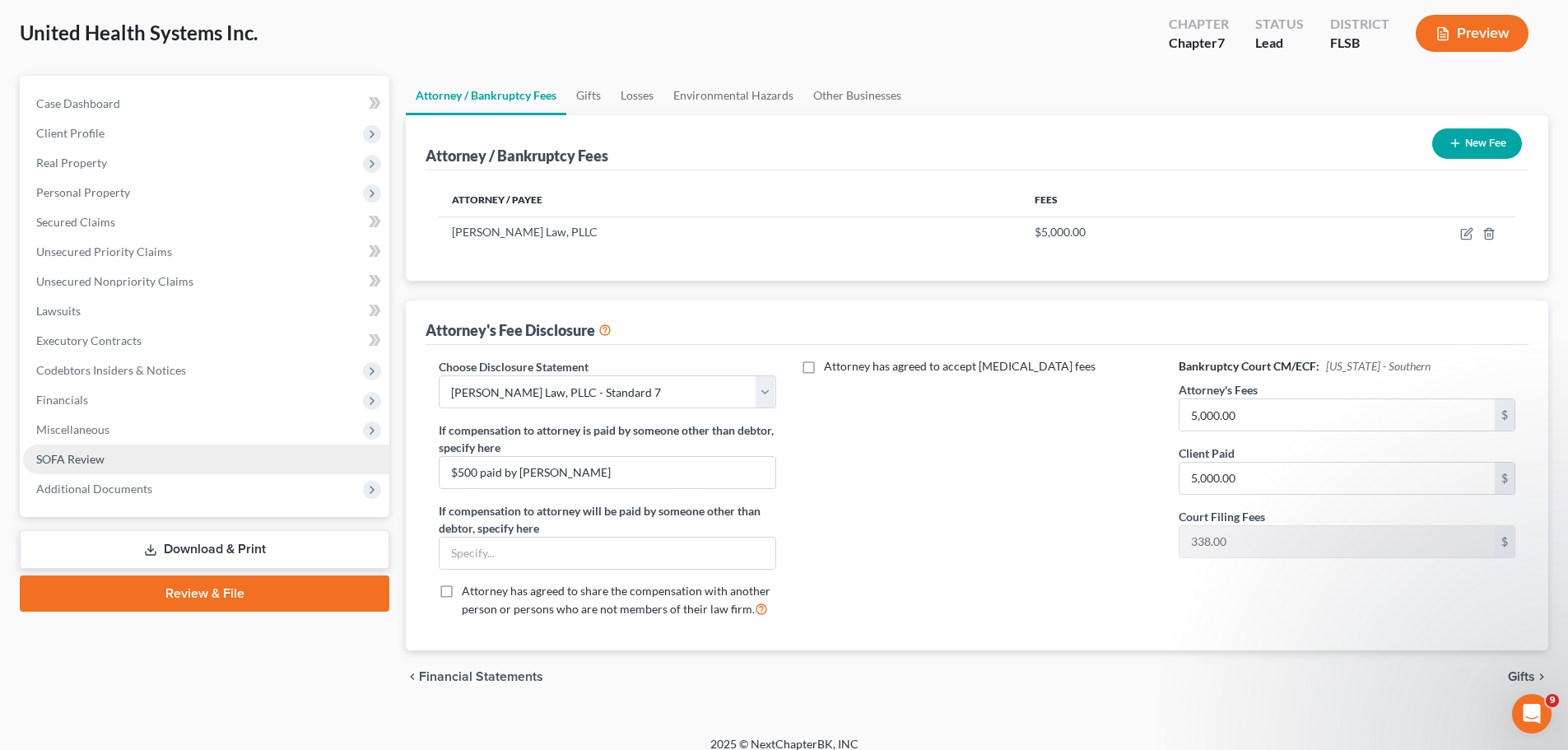
click at [91, 461] on span "SOFA Review" at bounding box center [70, 459] width 69 height 14
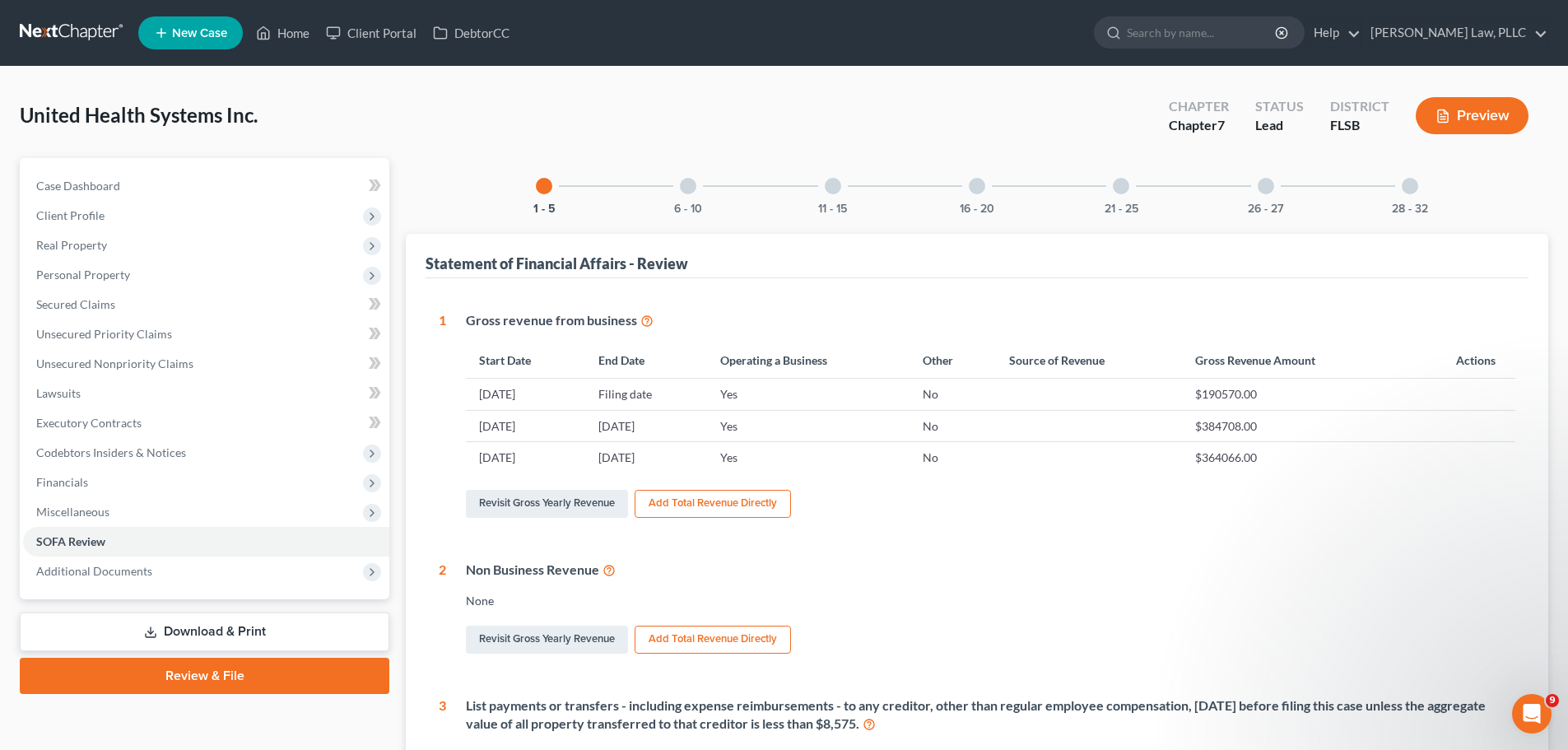
click at [1108, 183] on div "21 - 25" at bounding box center [1121, 186] width 56 height 56
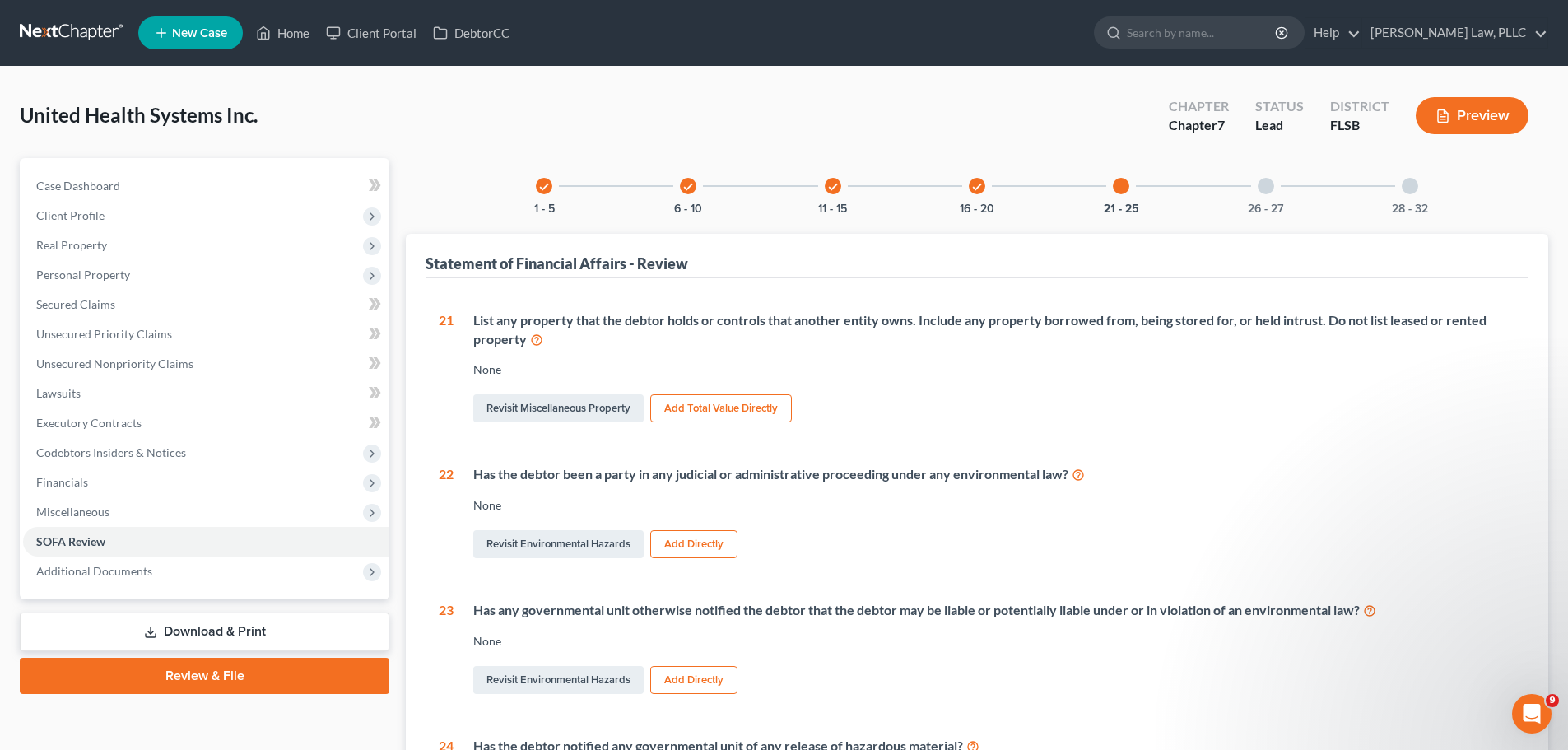
click at [975, 186] on icon "check" at bounding box center [977, 187] width 12 height 12
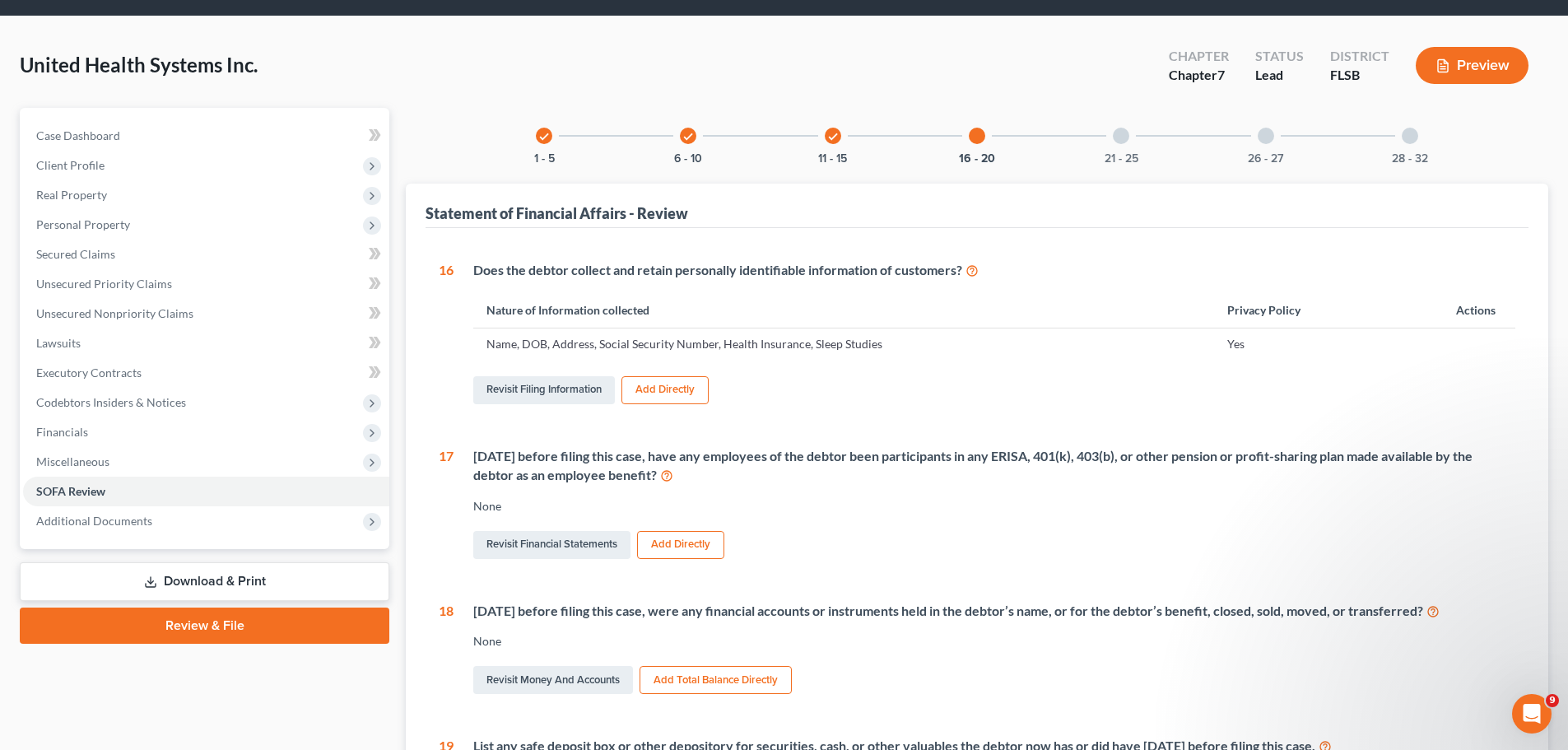
scroll to position [18, 0]
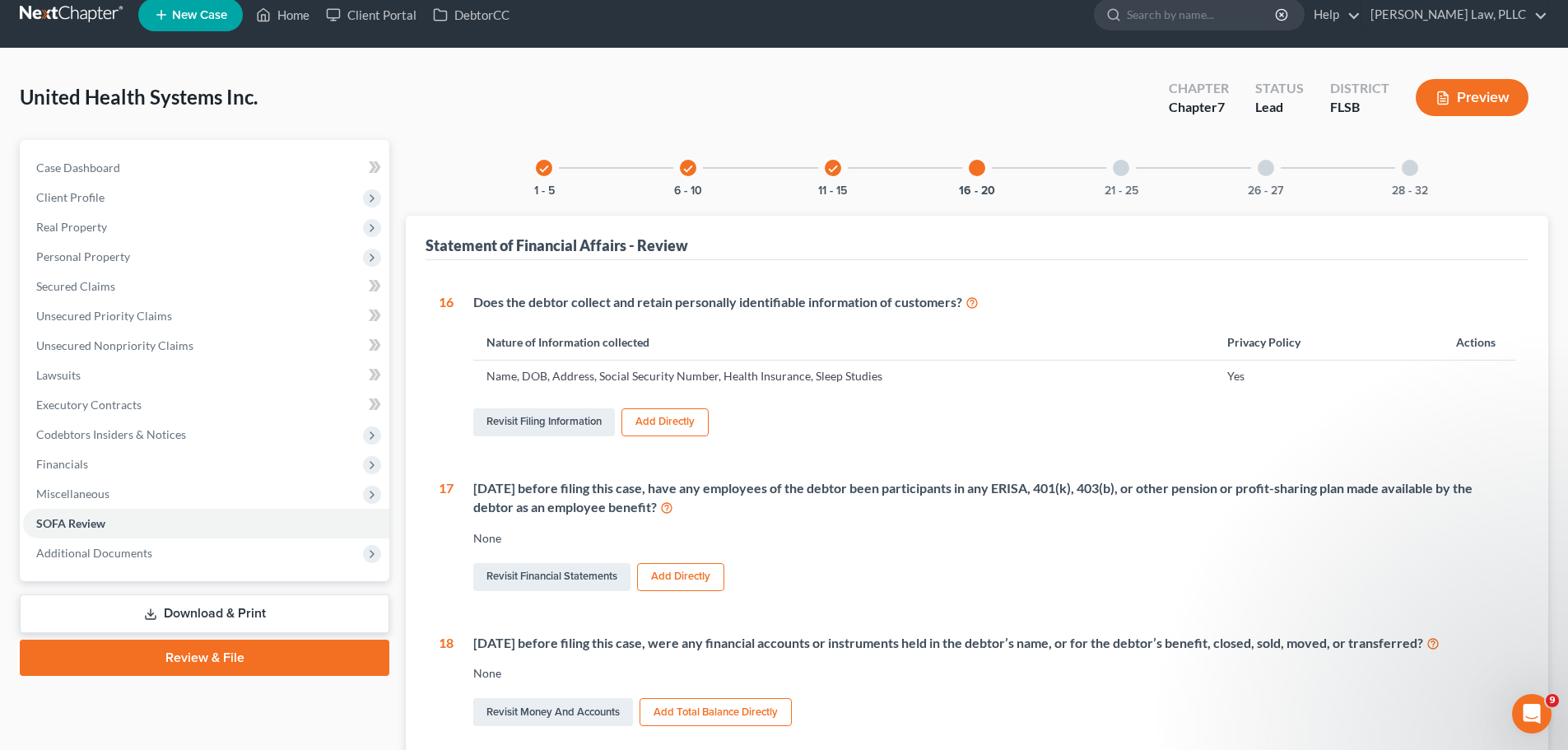
click at [978, 176] on div "16 - 20" at bounding box center [977, 168] width 56 height 56
click at [975, 174] on div at bounding box center [977, 167] width 17 height 17
click at [841, 170] on div "check" at bounding box center [833, 167] width 17 height 17
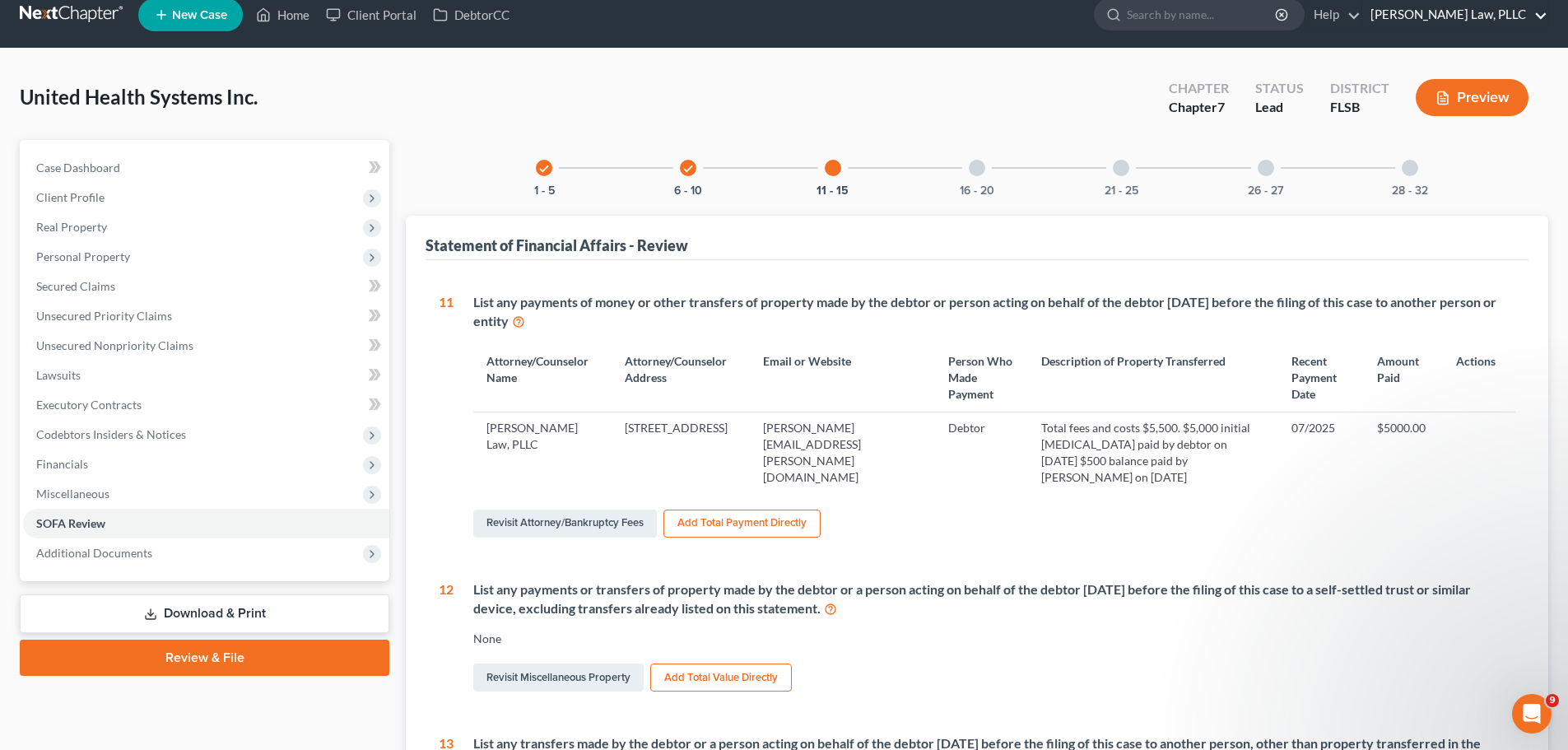
click at [1526, 14] on link "Breuer Law, PLLC" at bounding box center [1455, 15] width 185 height 30
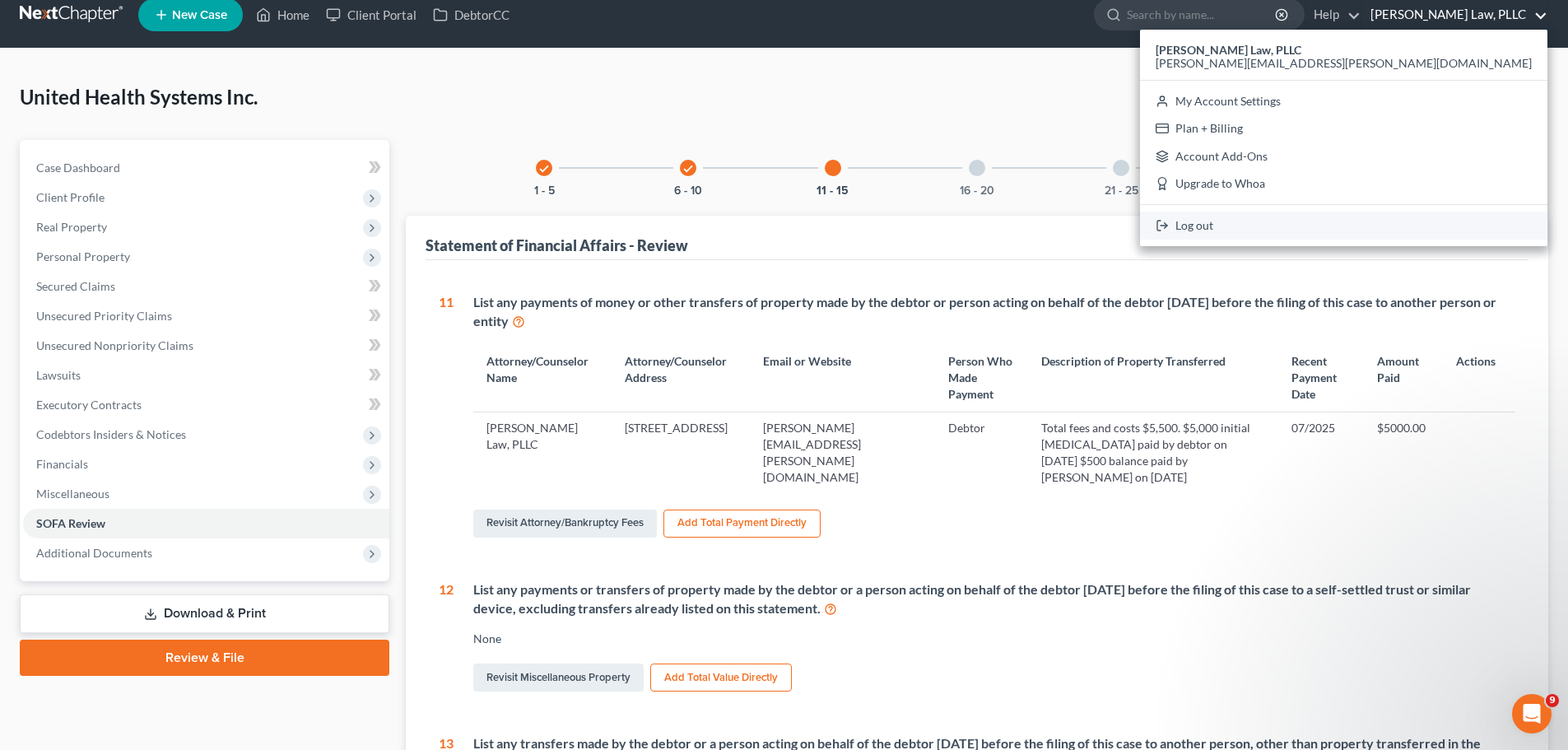
click at [1449, 224] on link "Log out" at bounding box center [1344, 226] width 408 height 28
